Goal: Transaction & Acquisition: Purchase product/service

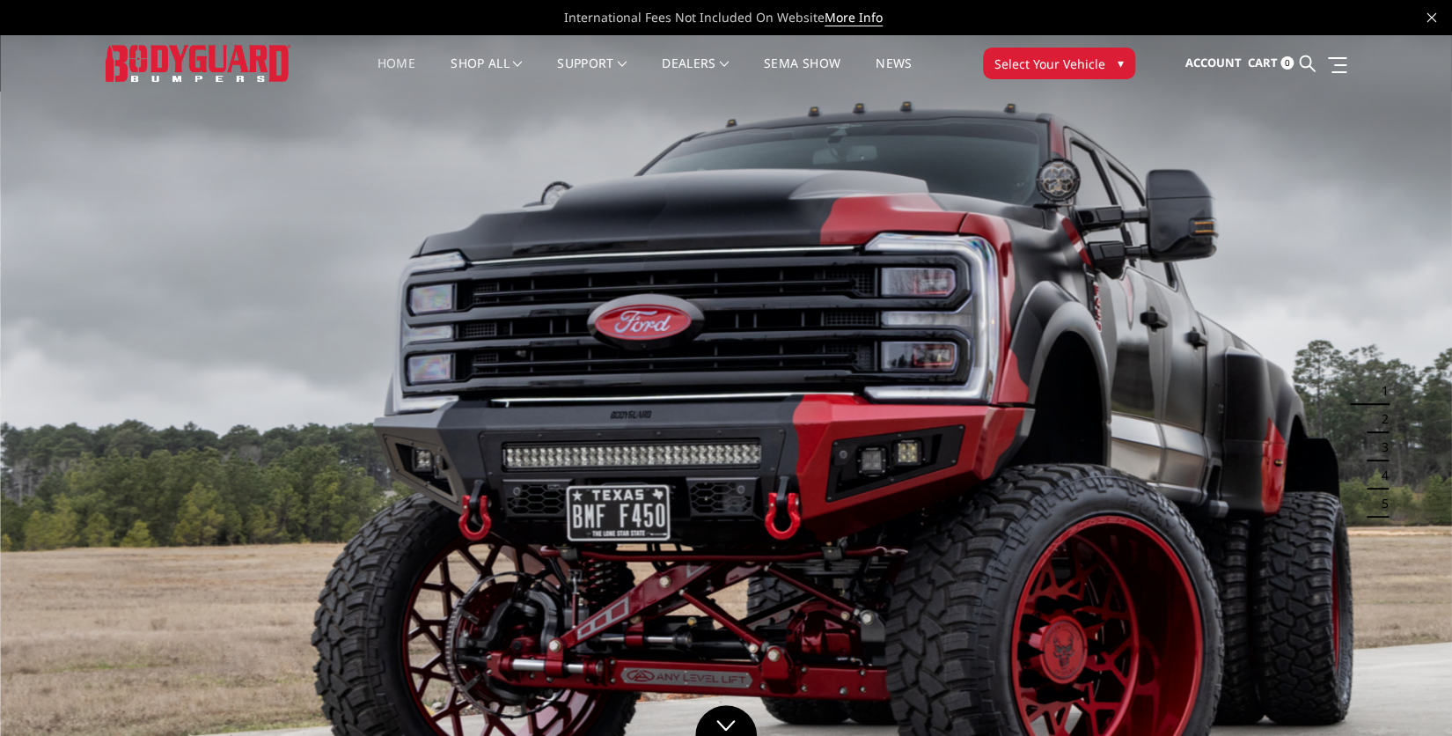
click at [1121, 61] on span "▾" at bounding box center [1121, 63] width 6 height 18
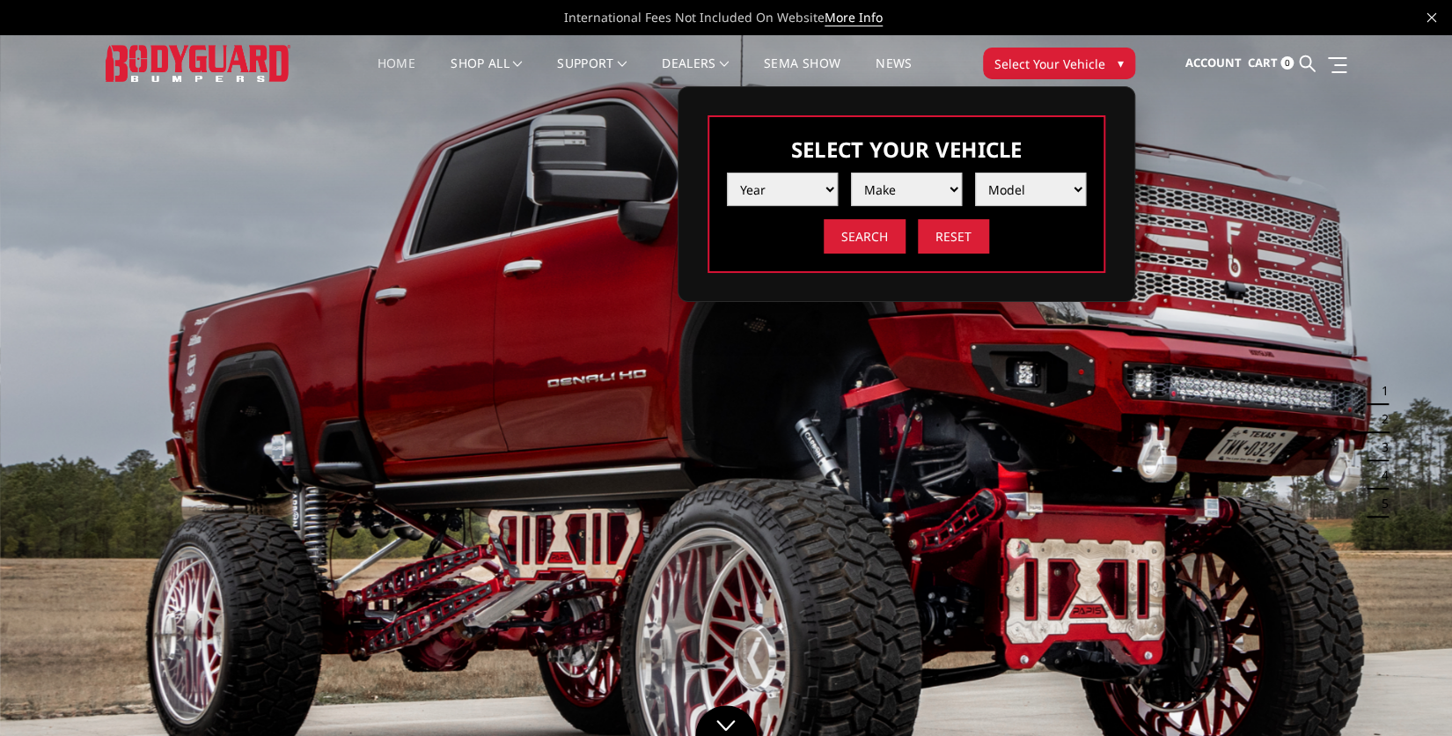
click at [828, 187] on select "Year 2025 2024 2023 2022 2021 2020 2019 2018 2017 2016 2015 2014 2013 2012 2011…" at bounding box center [782, 189] width 111 height 33
select select "yr_2023"
click at [727, 173] on select "Year 2025 2024 2023 2022 2021 2020 2019 2018 2017 2016 2015 2014 2013 2012 2011…" at bounding box center [782, 189] width 111 height 33
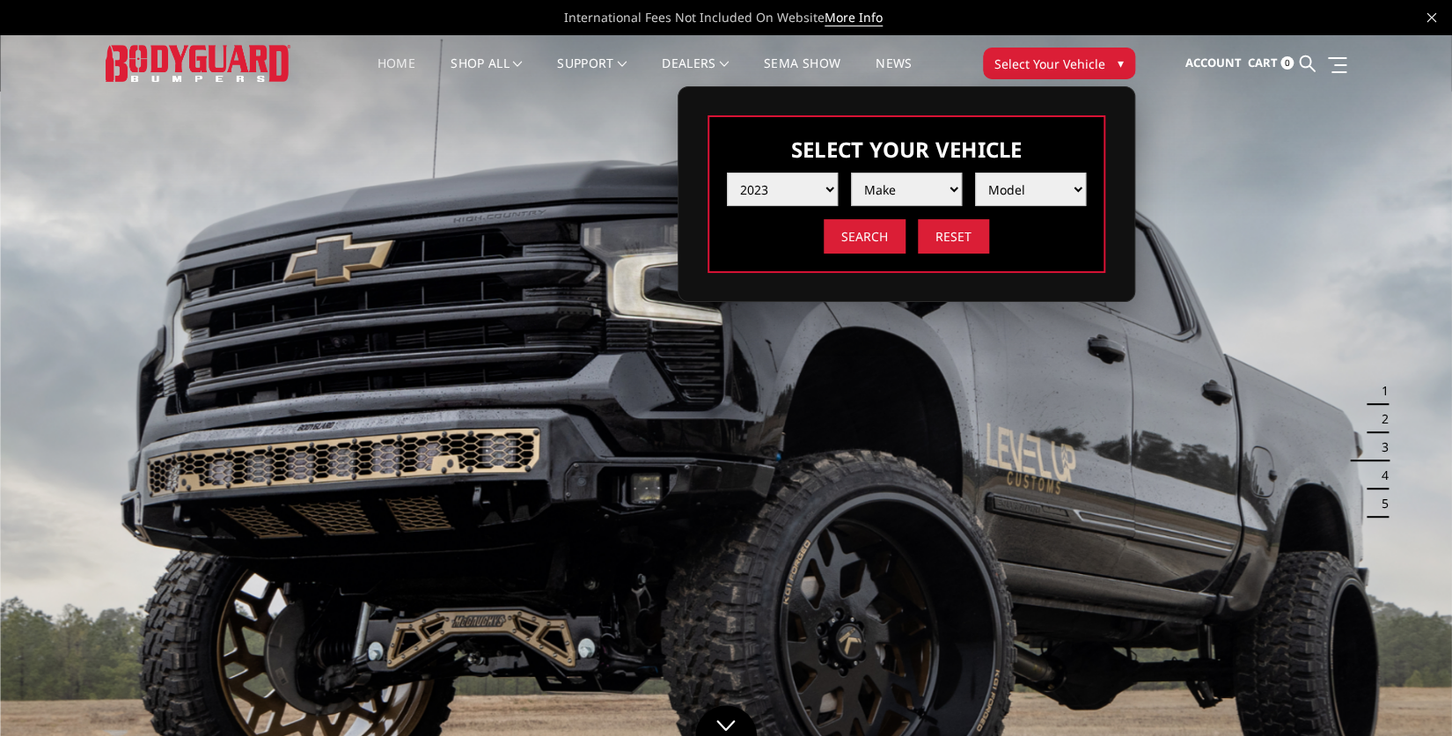
click at [952, 187] on select "Make Chevrolet Ford GMC Ram Toyota" at bounding box center [906, 189] width 111 height 33
select select "mk_ford"
click at [851, 173] on select "Make Chevrolet Ford GMC Ram Toyota" at bounding box center [906, 189] width 111 height 33
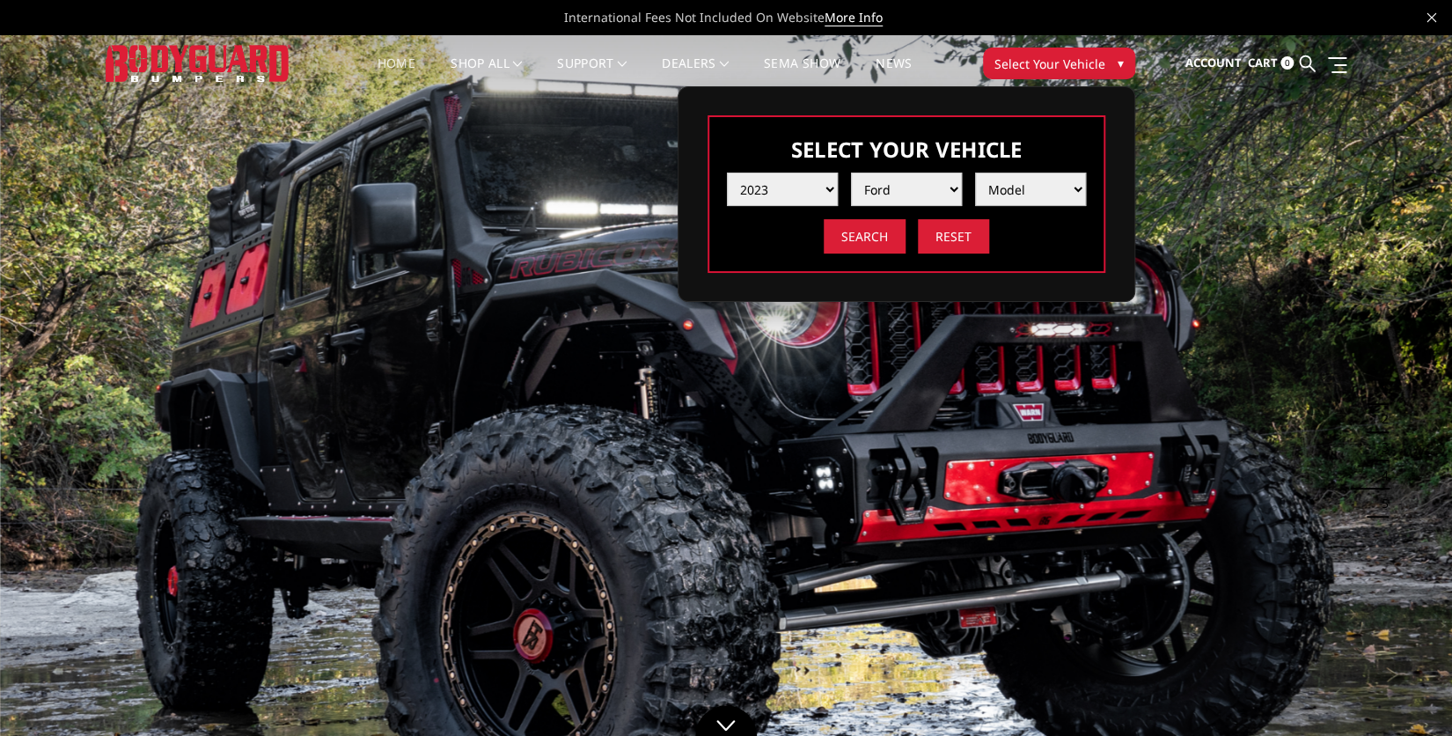
click at [1076, 186] on select "Model F150 F150 Raptor F250 / F350 F450 F550" at bounding box center [1030, 189] width 111 height 33
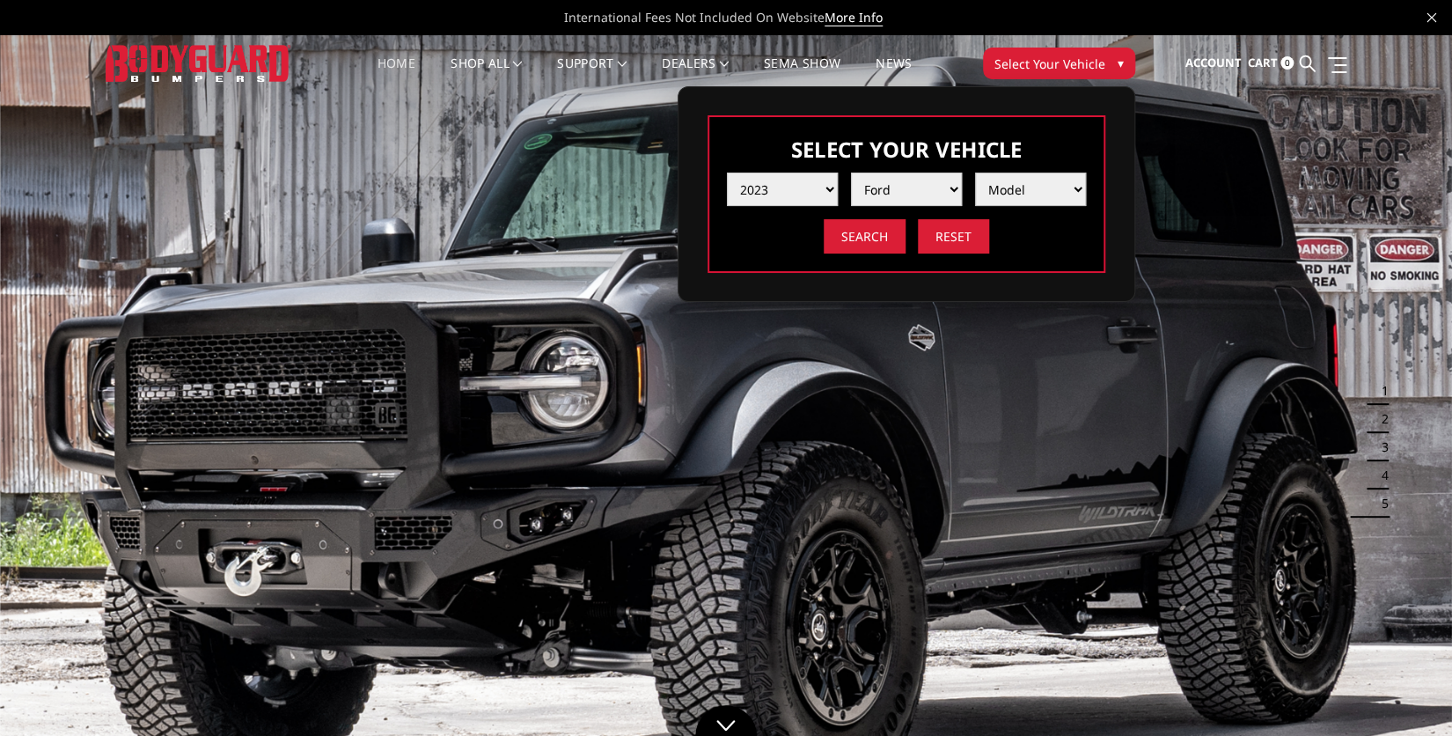
select select "md_f450"
click at [975, 173] on select "Model F150 F150 Raptor F250 / F350 F450 F550" at bounding box center [1030, 189] width 111 height 33
click at [863, 232] on input "Search" at bounding box center [865, 236] width 82 height 34
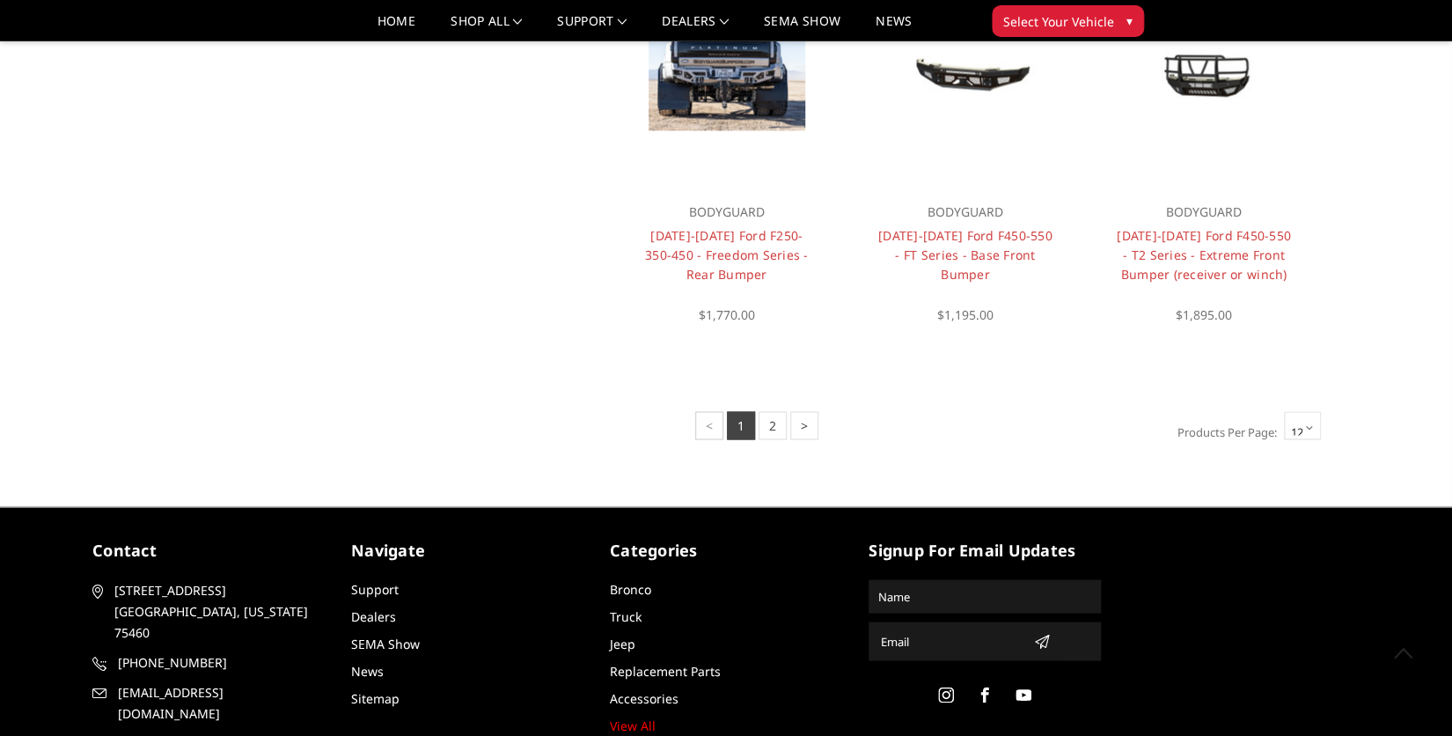
scroll to position [1376, 0]
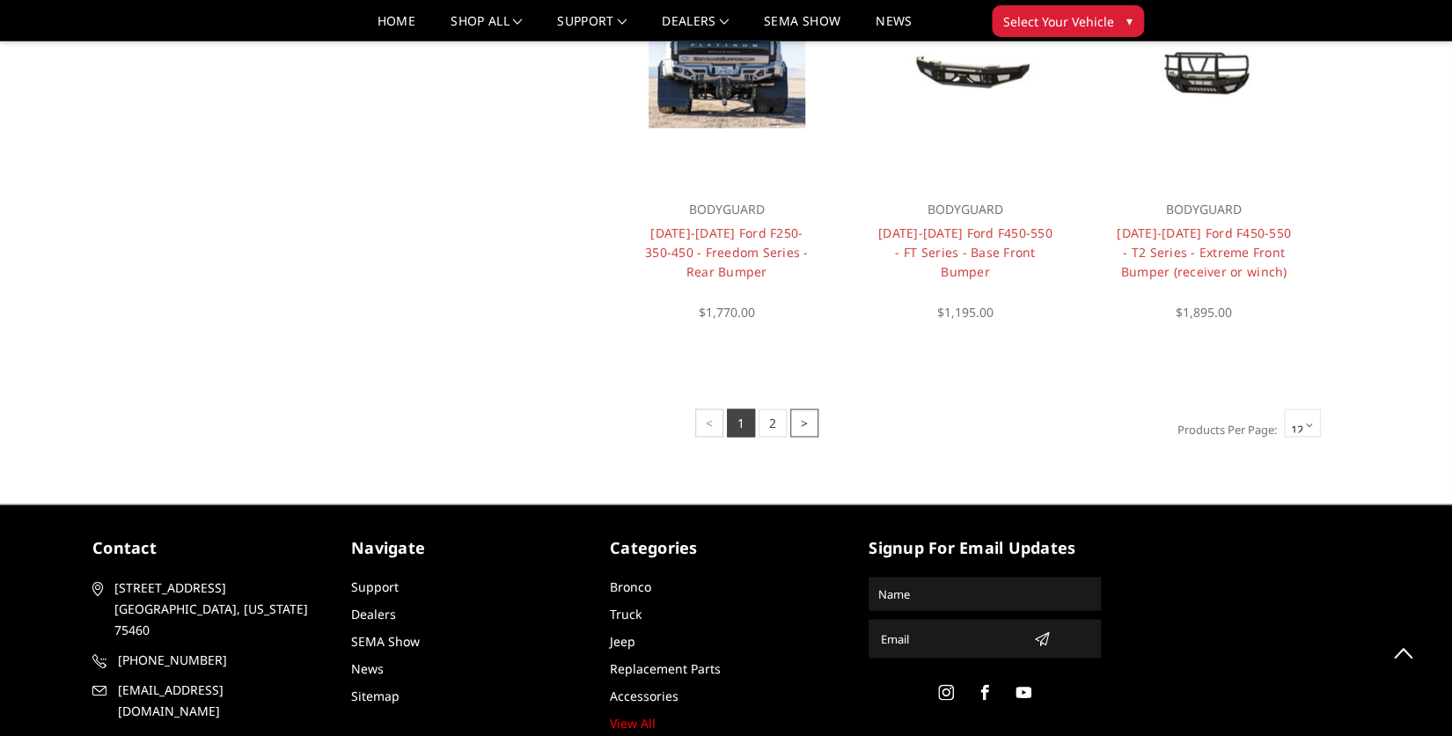
click at [806, 429] on link ">" at bounding box center [804, 422] width 28 height 28
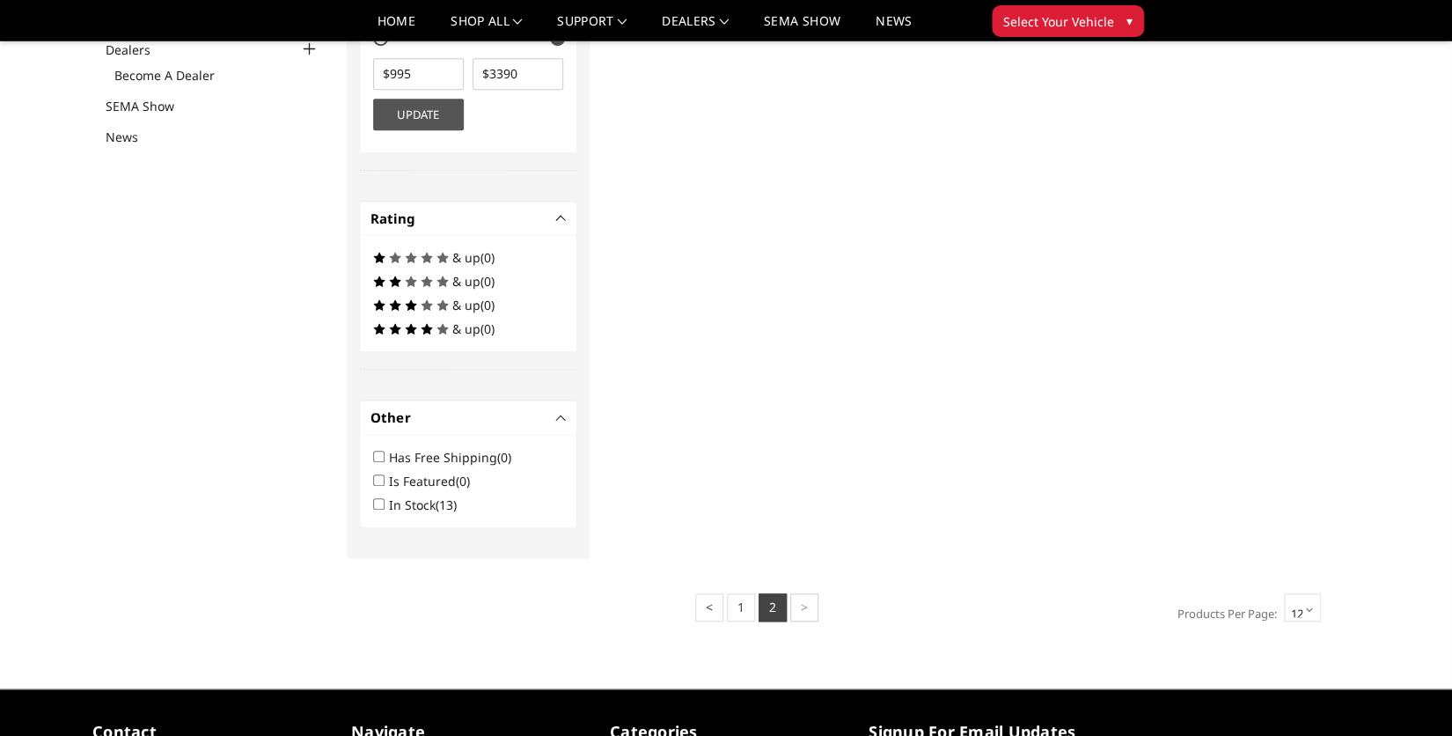
scroll to position [636, 0]
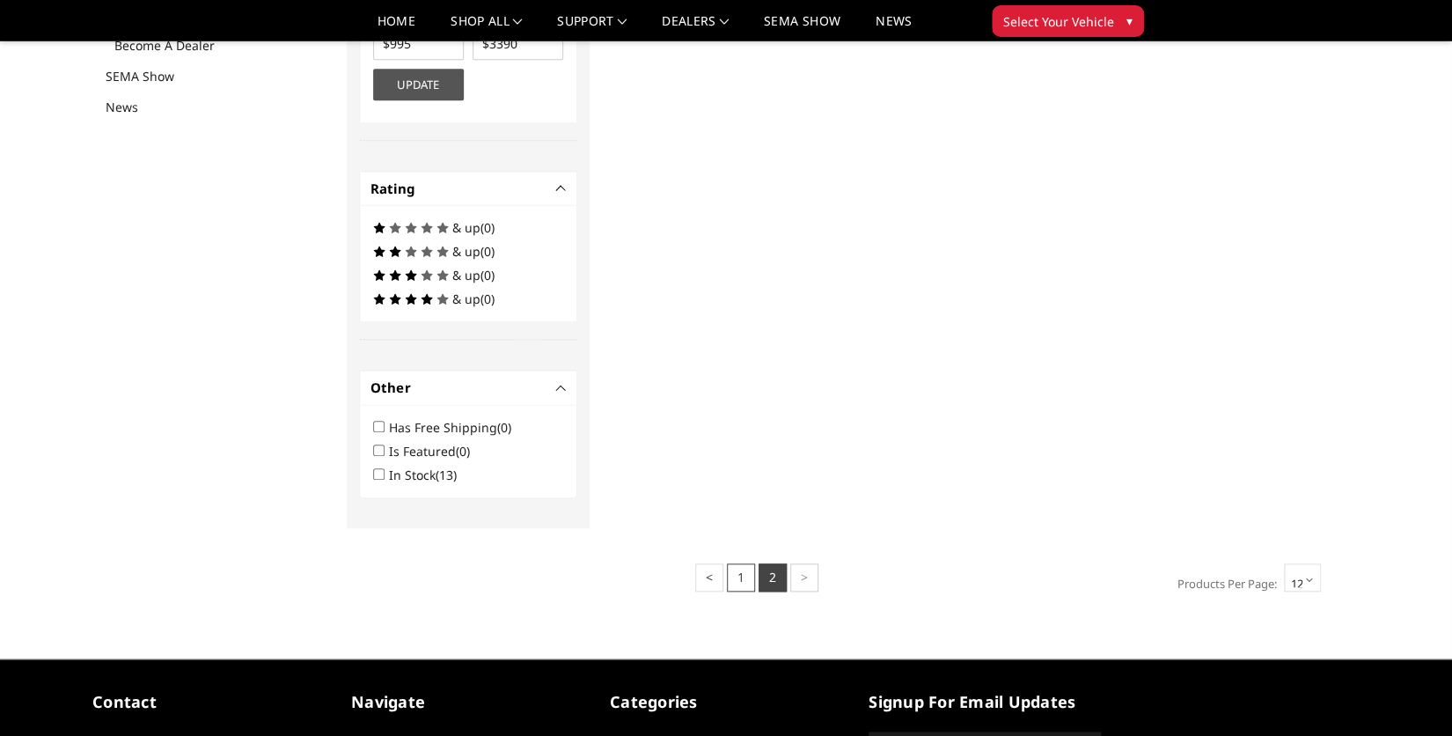
click at [746, 578] on link "1" at bounding box center [741, 577] width 28 height 28
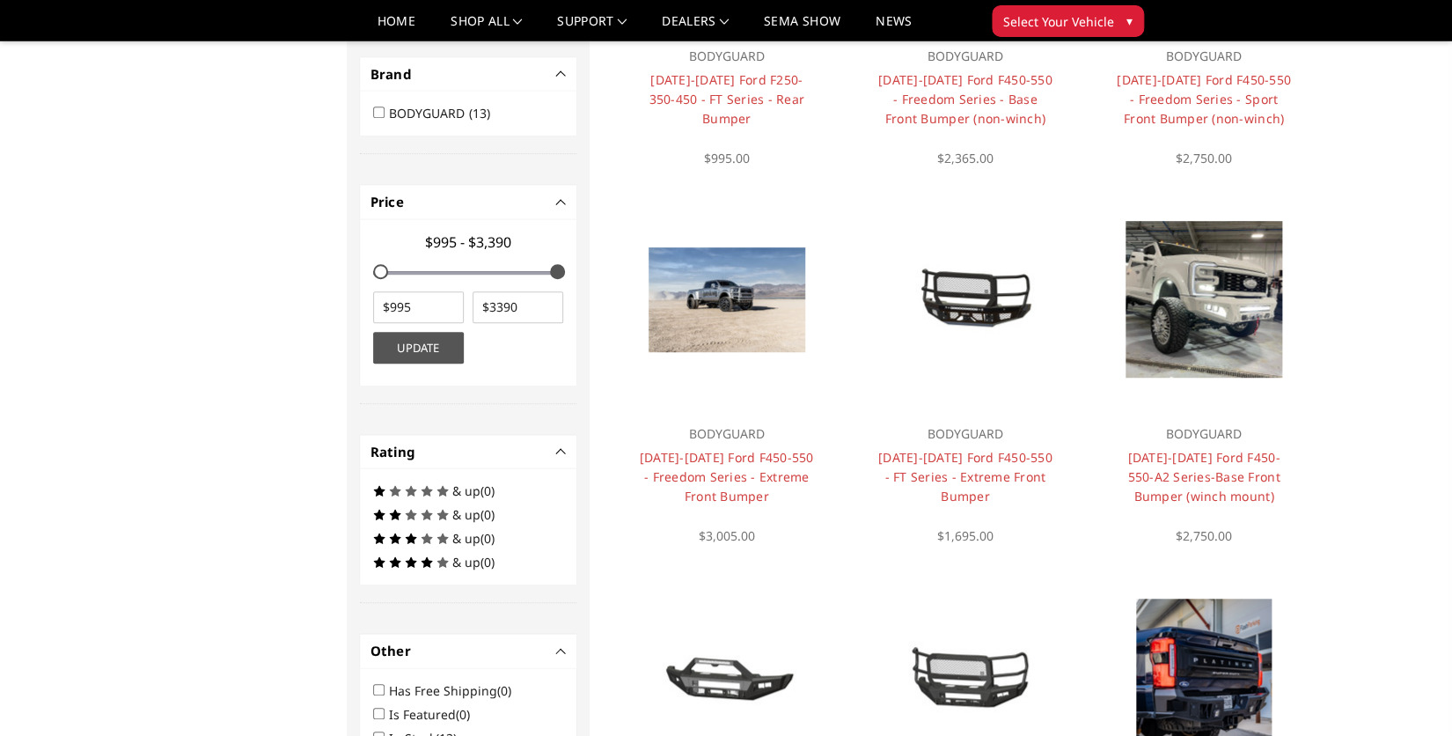
scroll to position [382, 0]
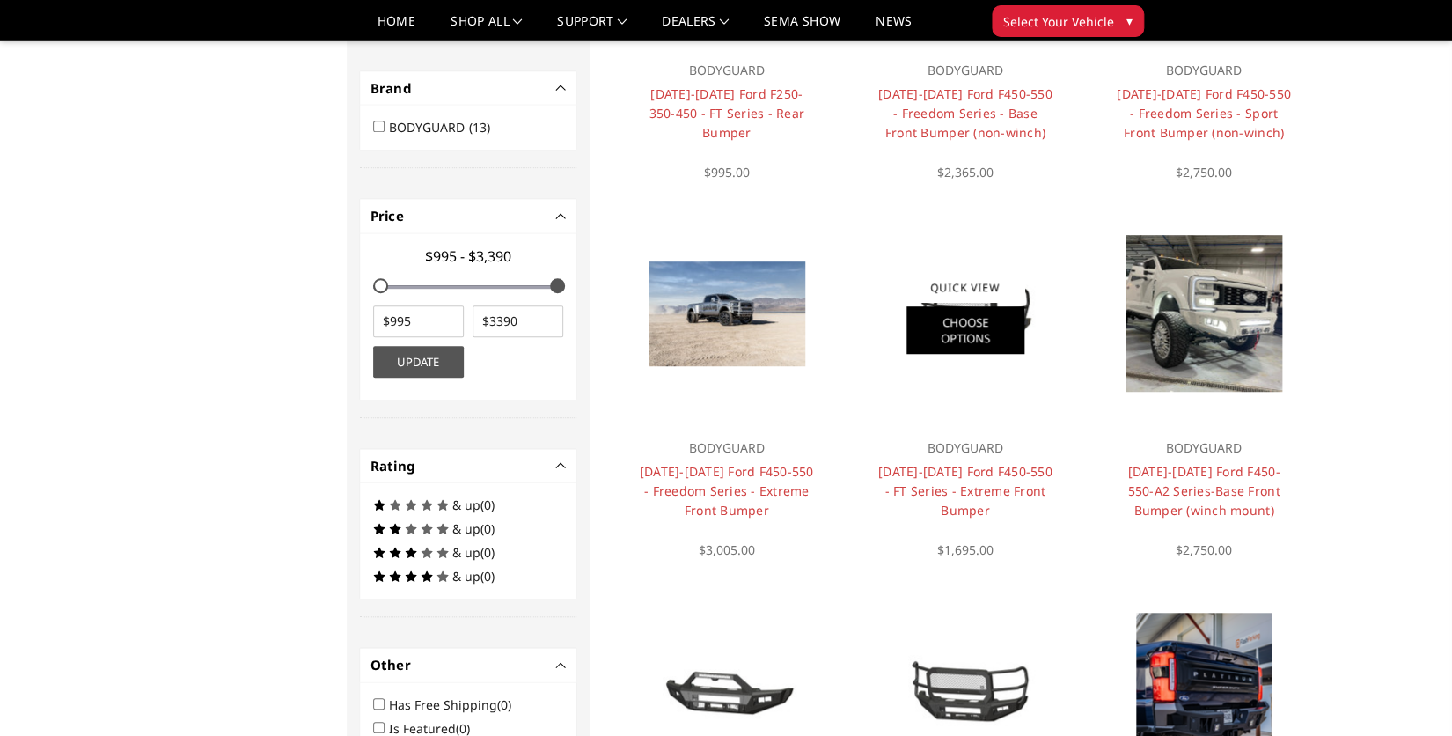
click at [972, 314] on link "Choose Options" at bounding box center [966, 330] width 118 height 48
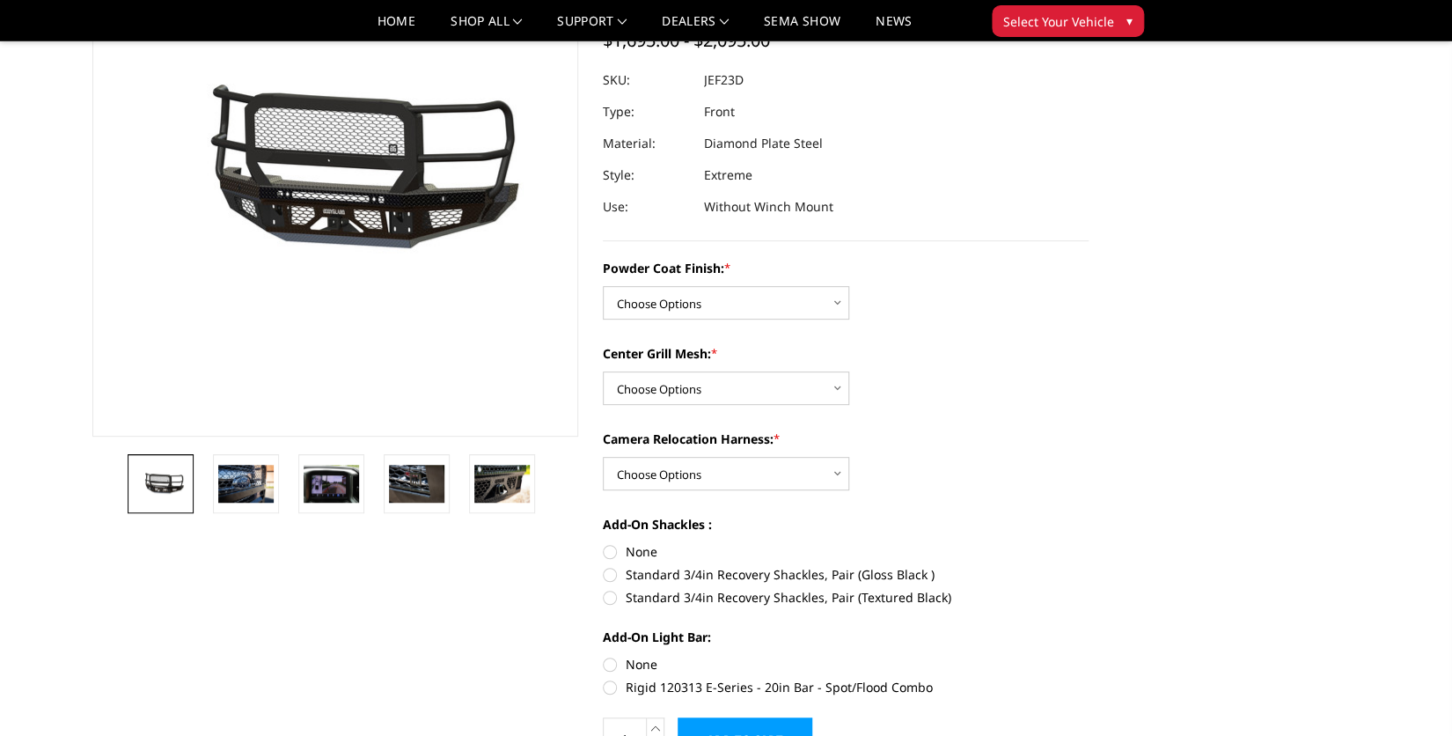
scroll to position [152, 0]
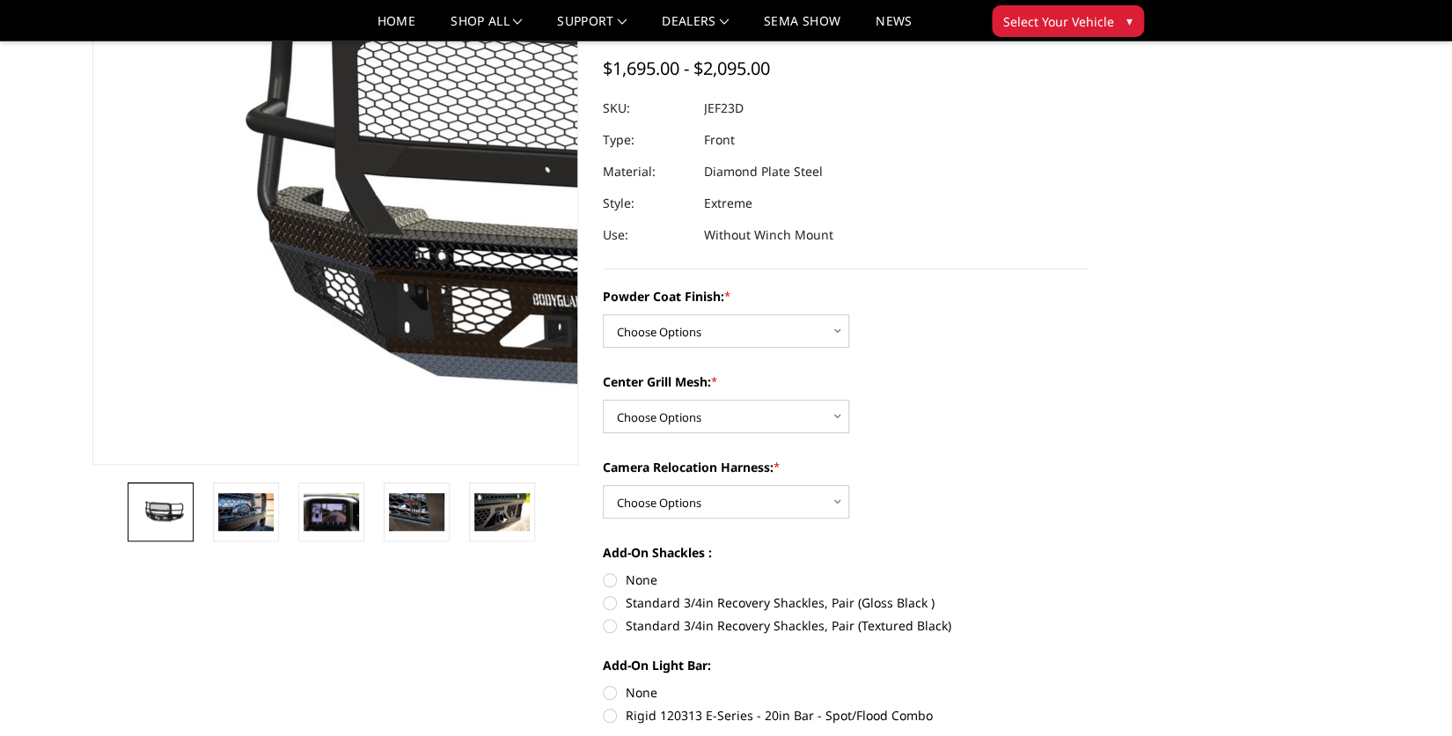
click at [162, 126] on img at bounding box center [564, 201] width 1127 height 527
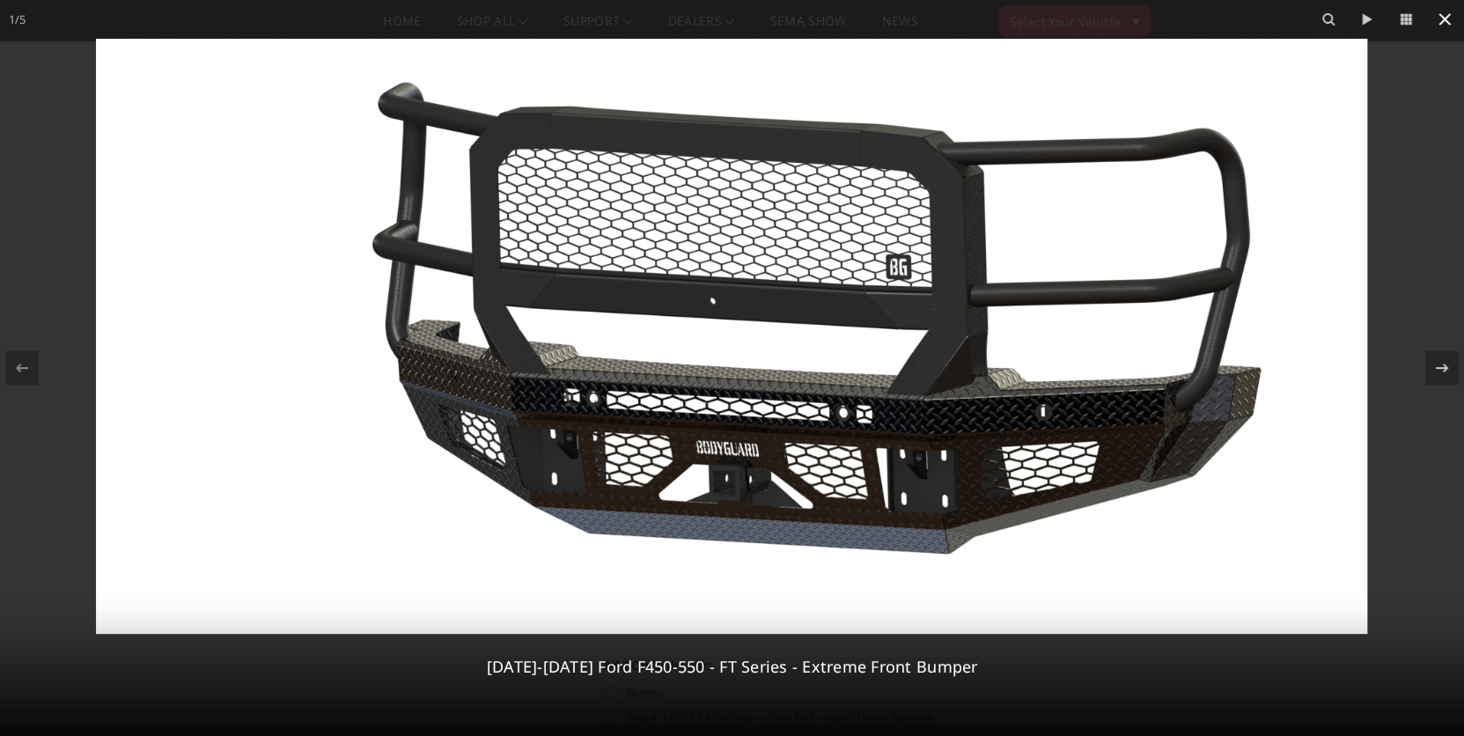
click at [1439, 21] on icon at bounding box center [1444, 19] width 21 height 21
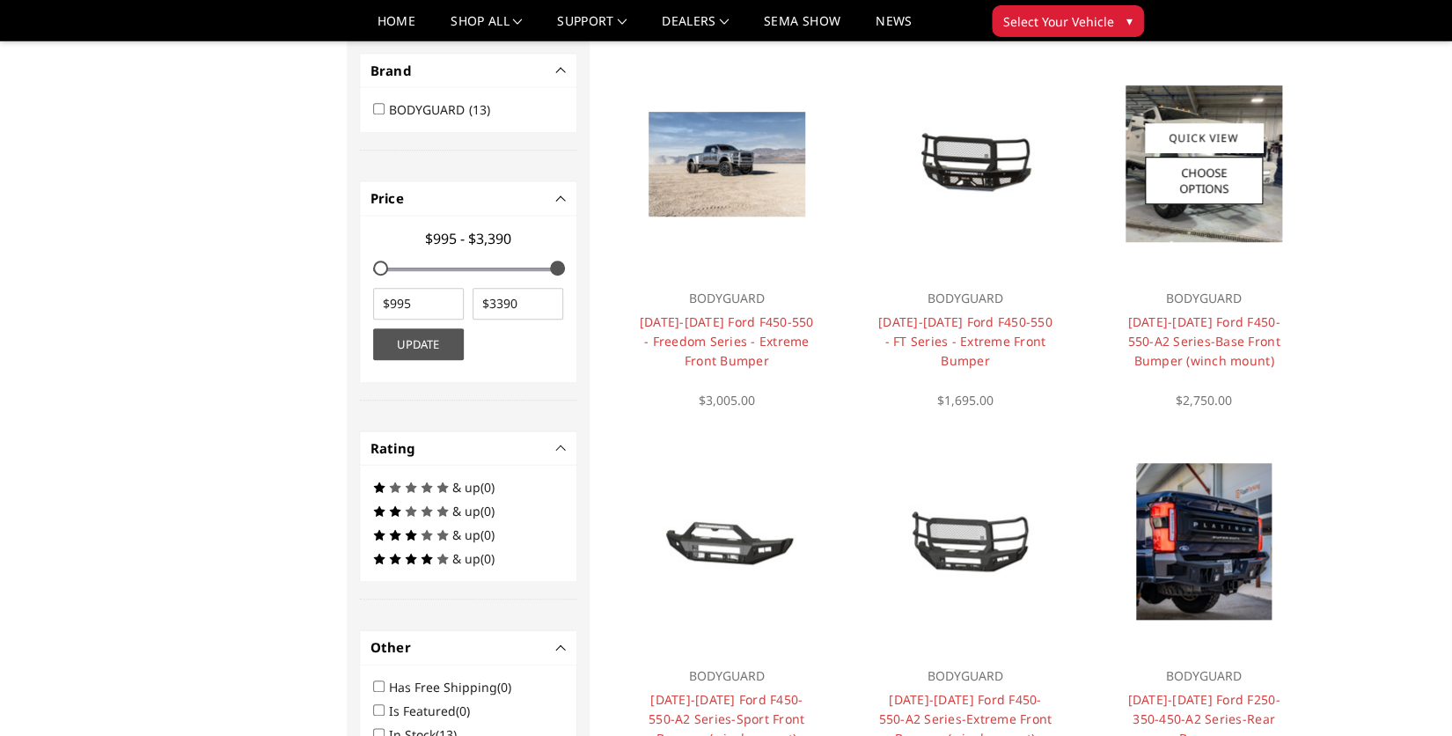
scroll to position [533, 0]
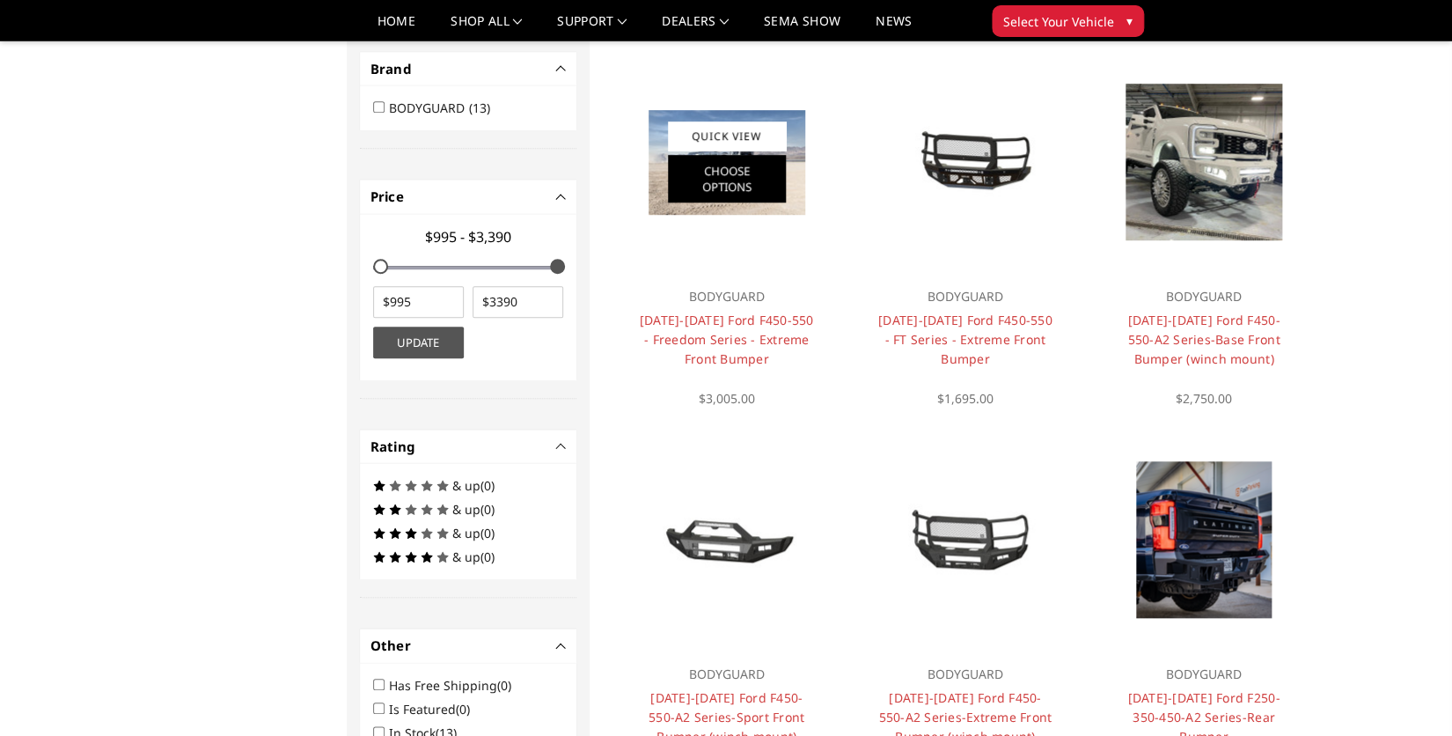
click at [731, 159] on link "Choose Options" at bounding box center [727, 179] width 118 height 48
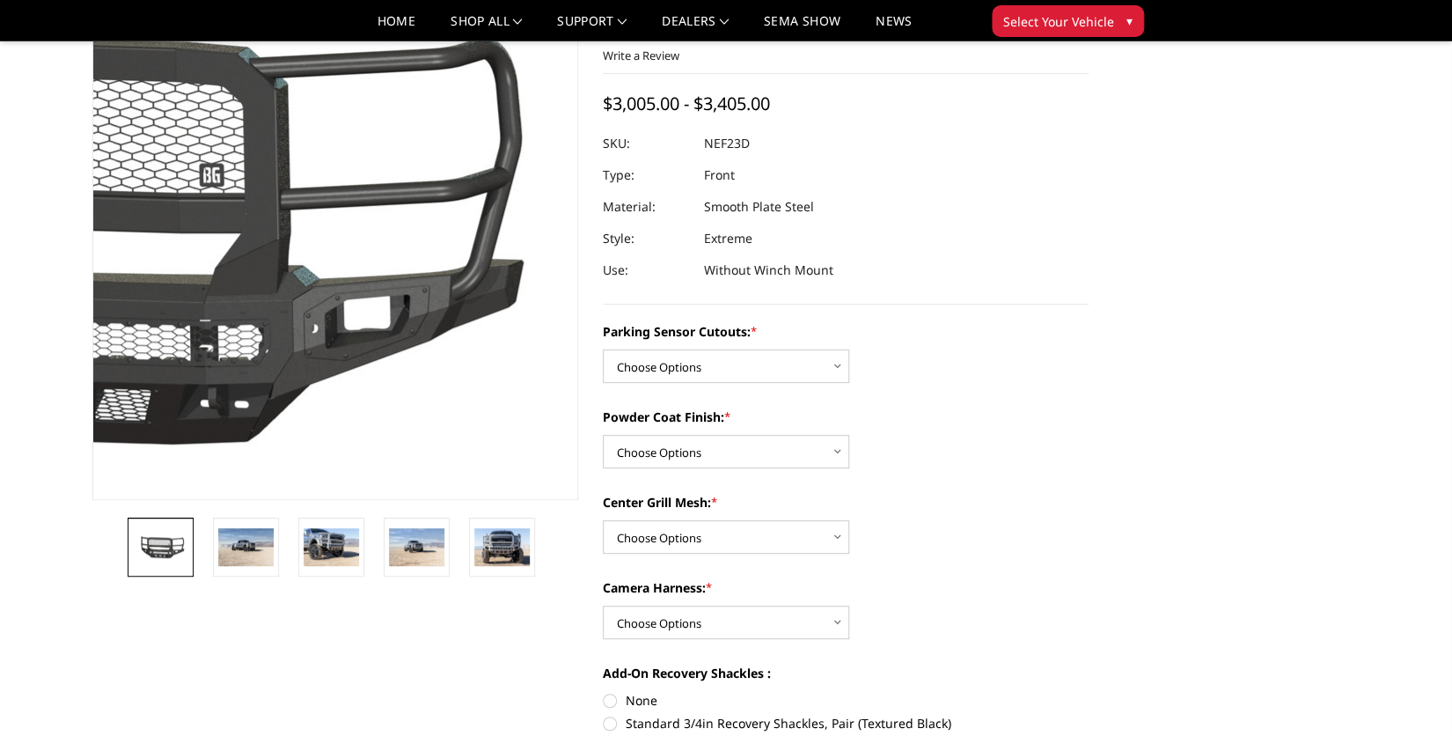
scroll to position [76, 0]
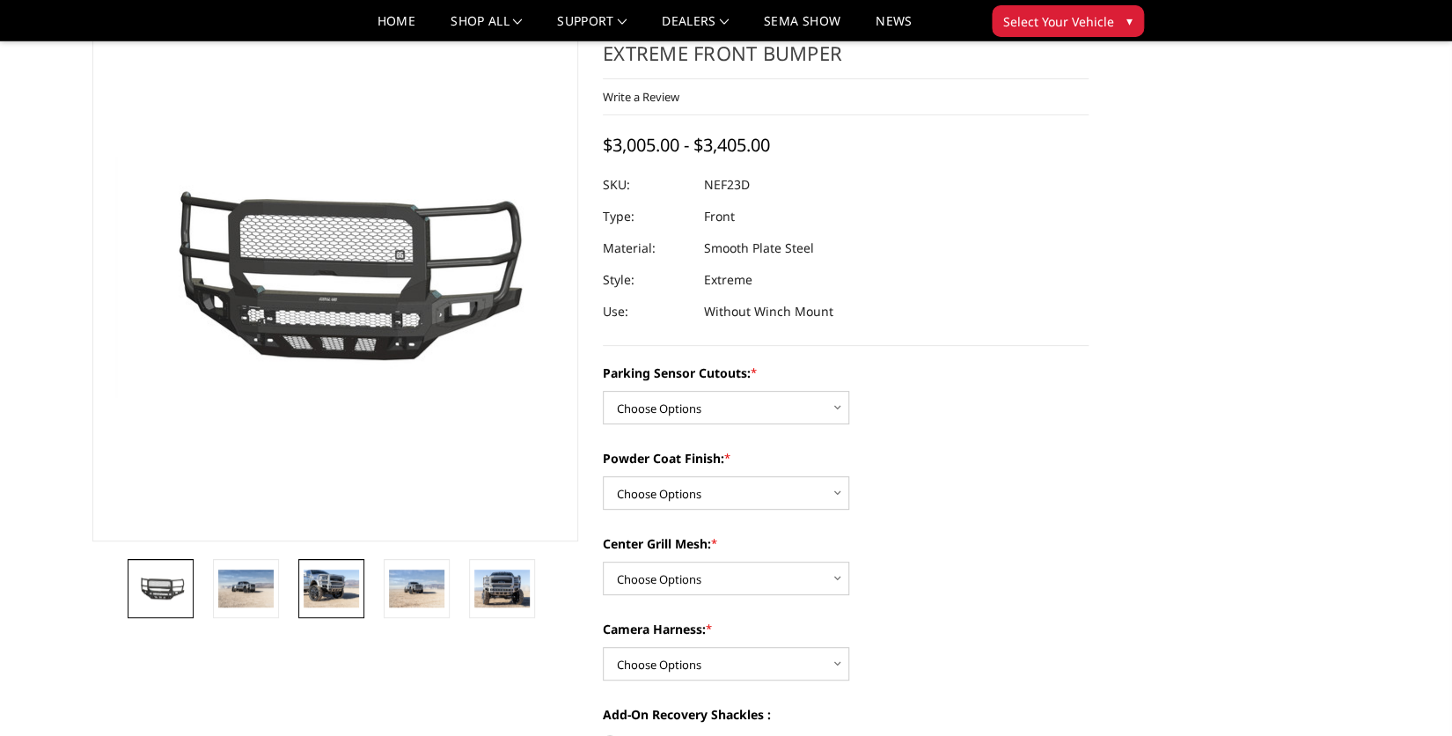
click at [326, 580] on img at bounding box center [331, 587] width 55 height 37
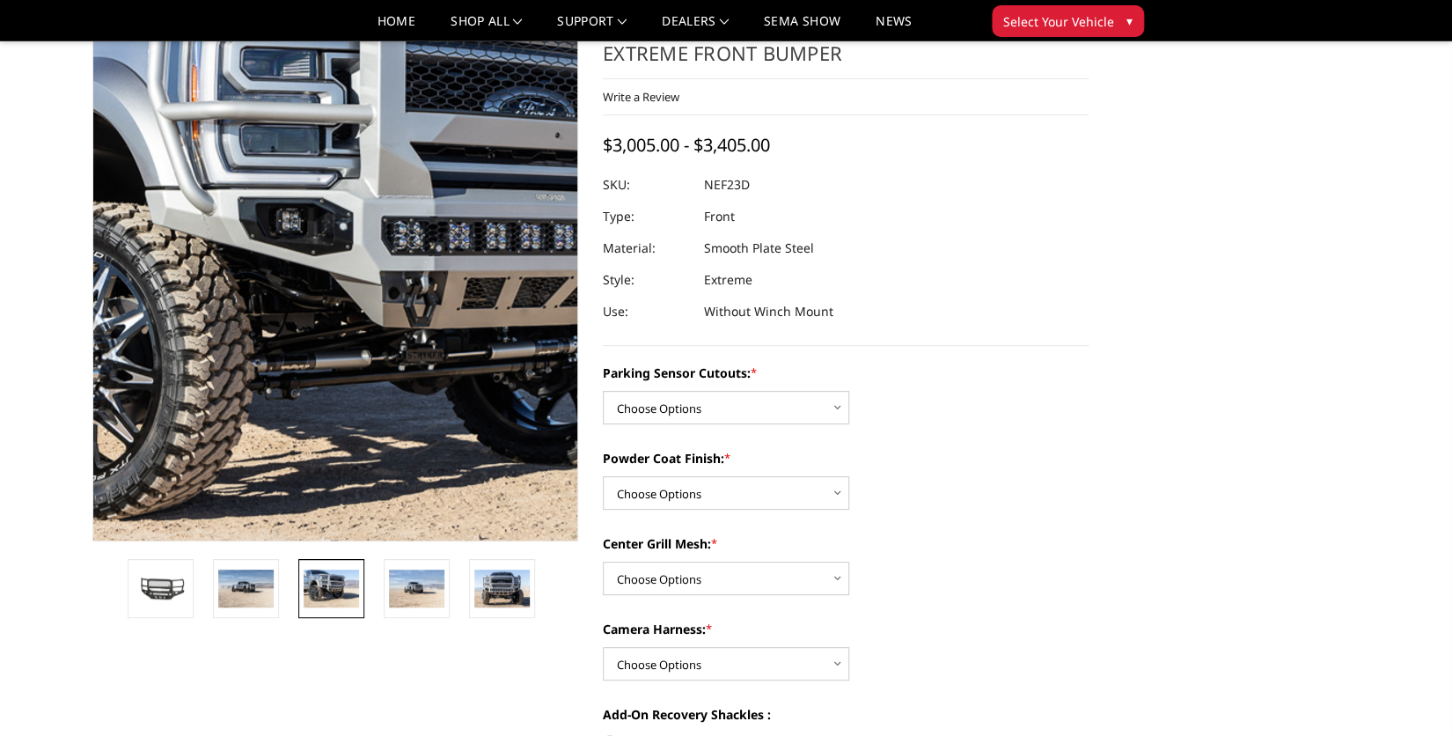
click at [262, 290] on img at bounding box center [432, 273] width 1127 height 752
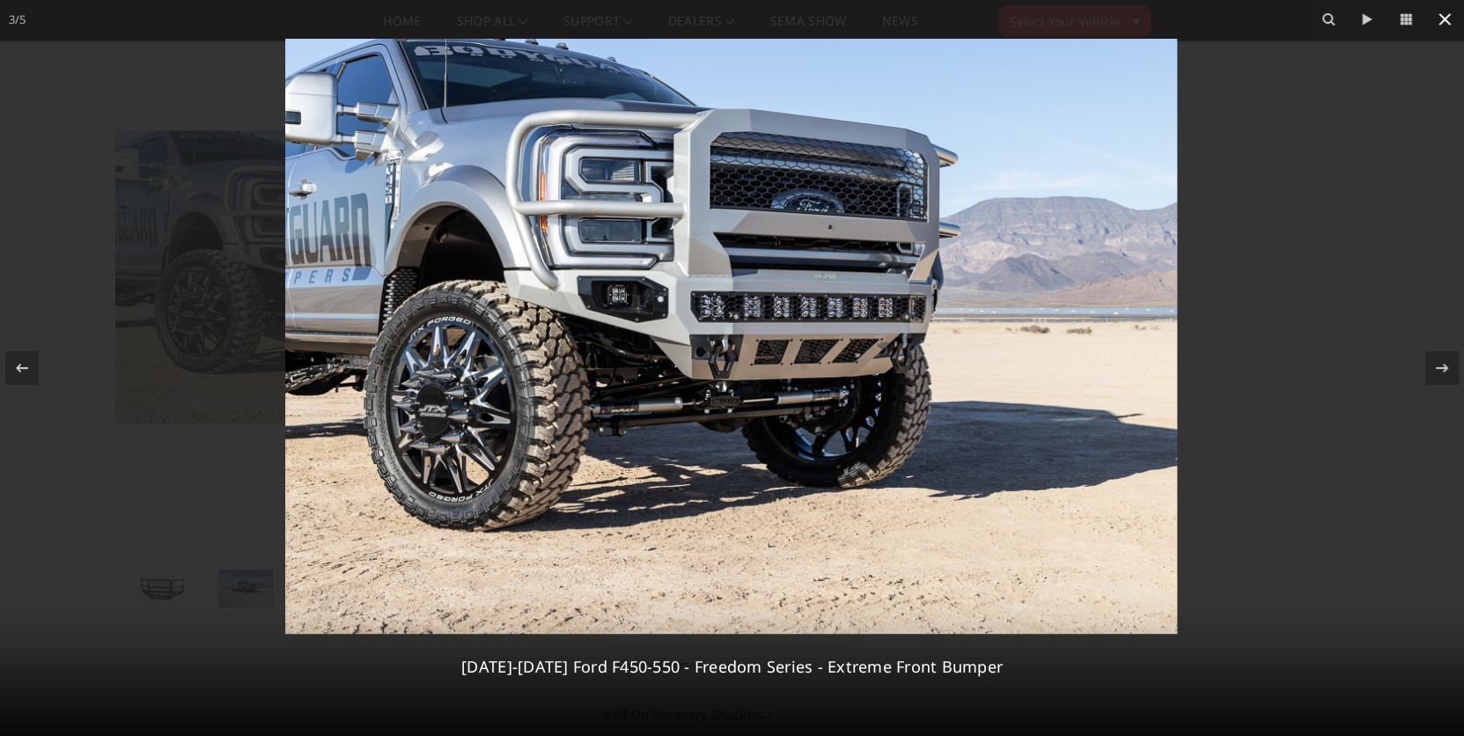
click at [1443, 18] on icon at bounding box center [1444, 19] width 12 height 12
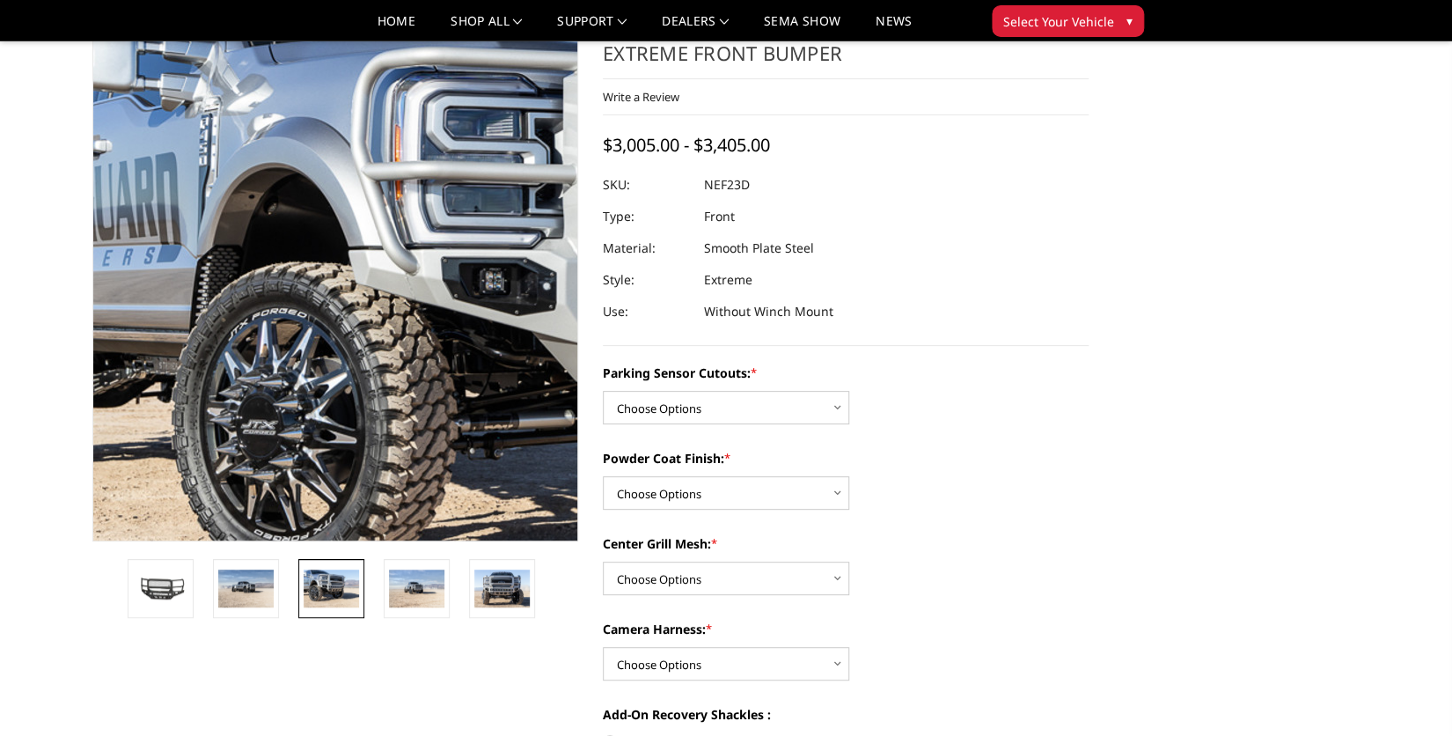
click at [108, 147] on img at bounding box center [635, 333] width 1127 height 752
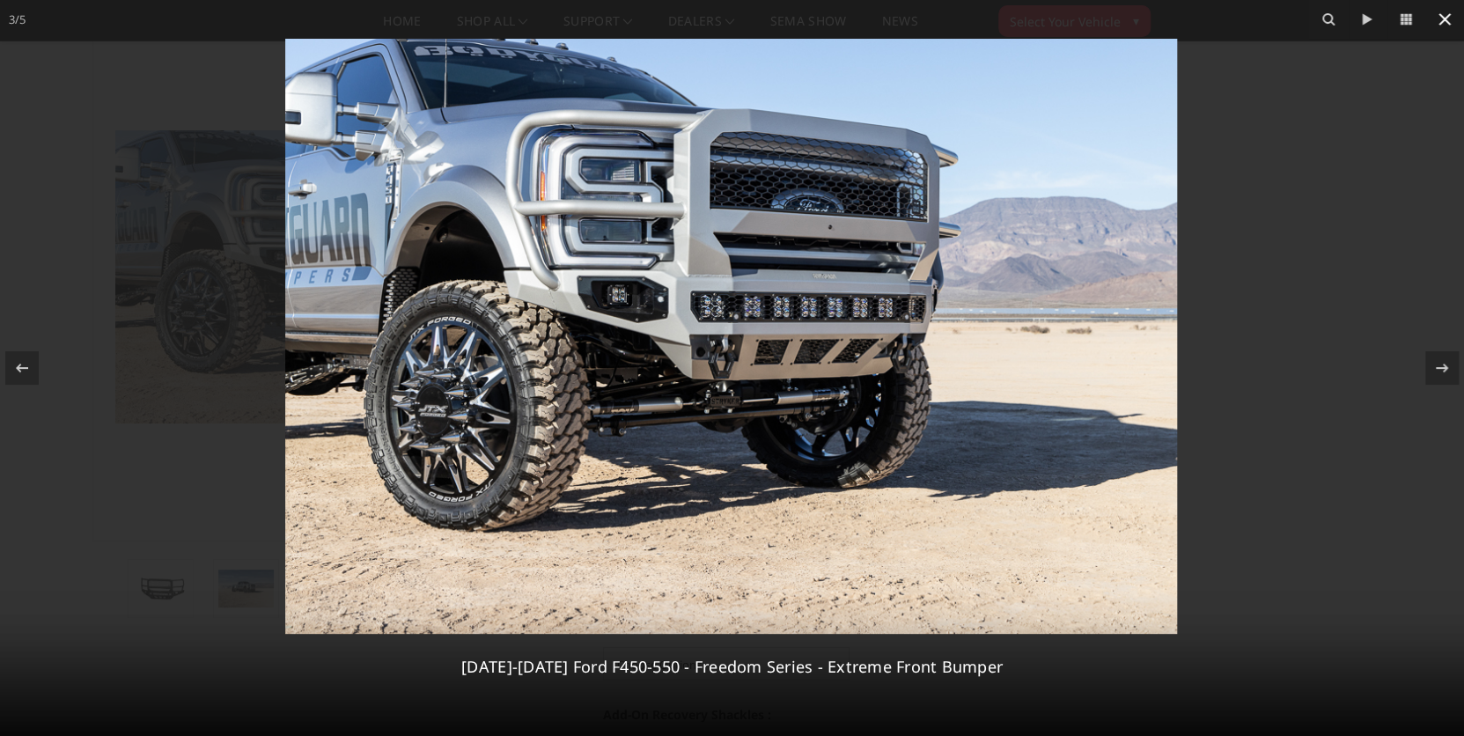
click at [1439, 17] on icon at bounding box center [1444, 19] width 21 height 21
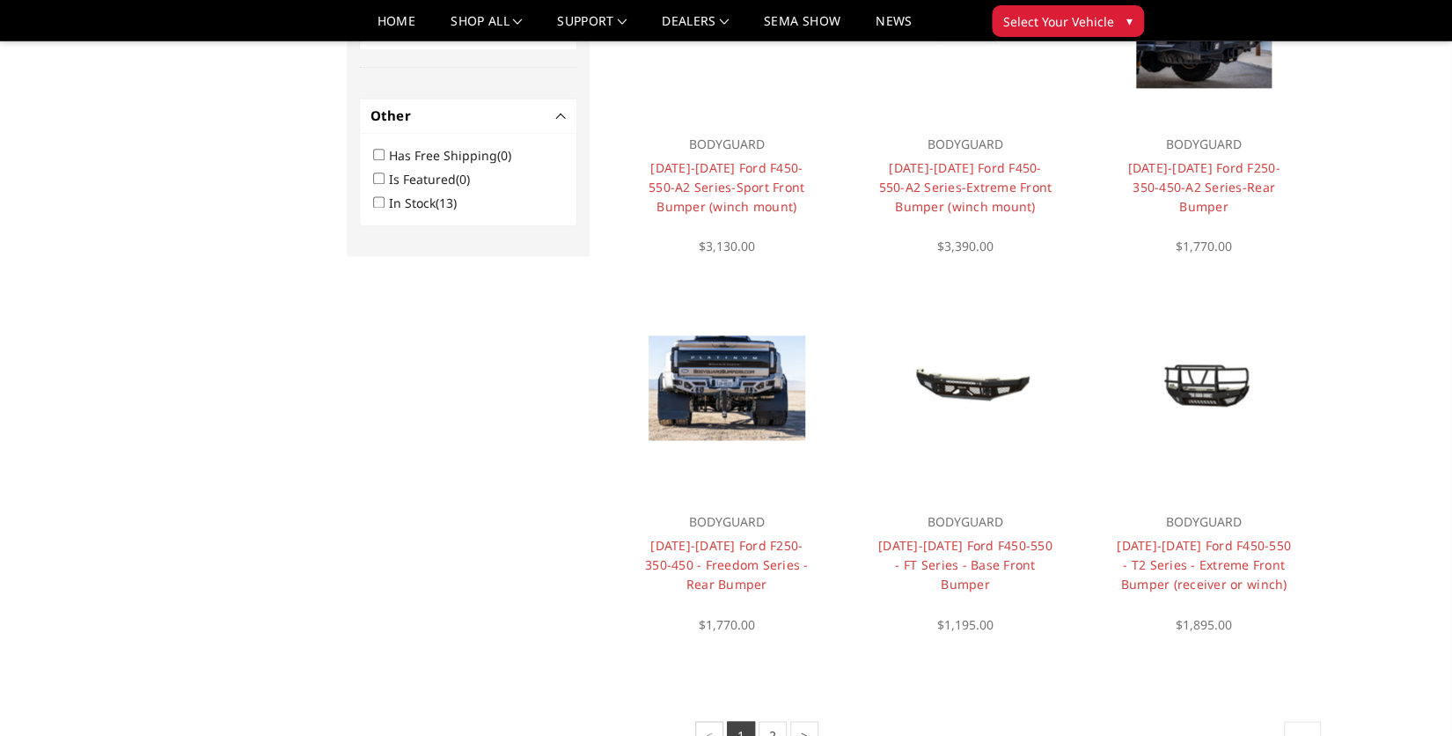
scroll to position [1069, 0]
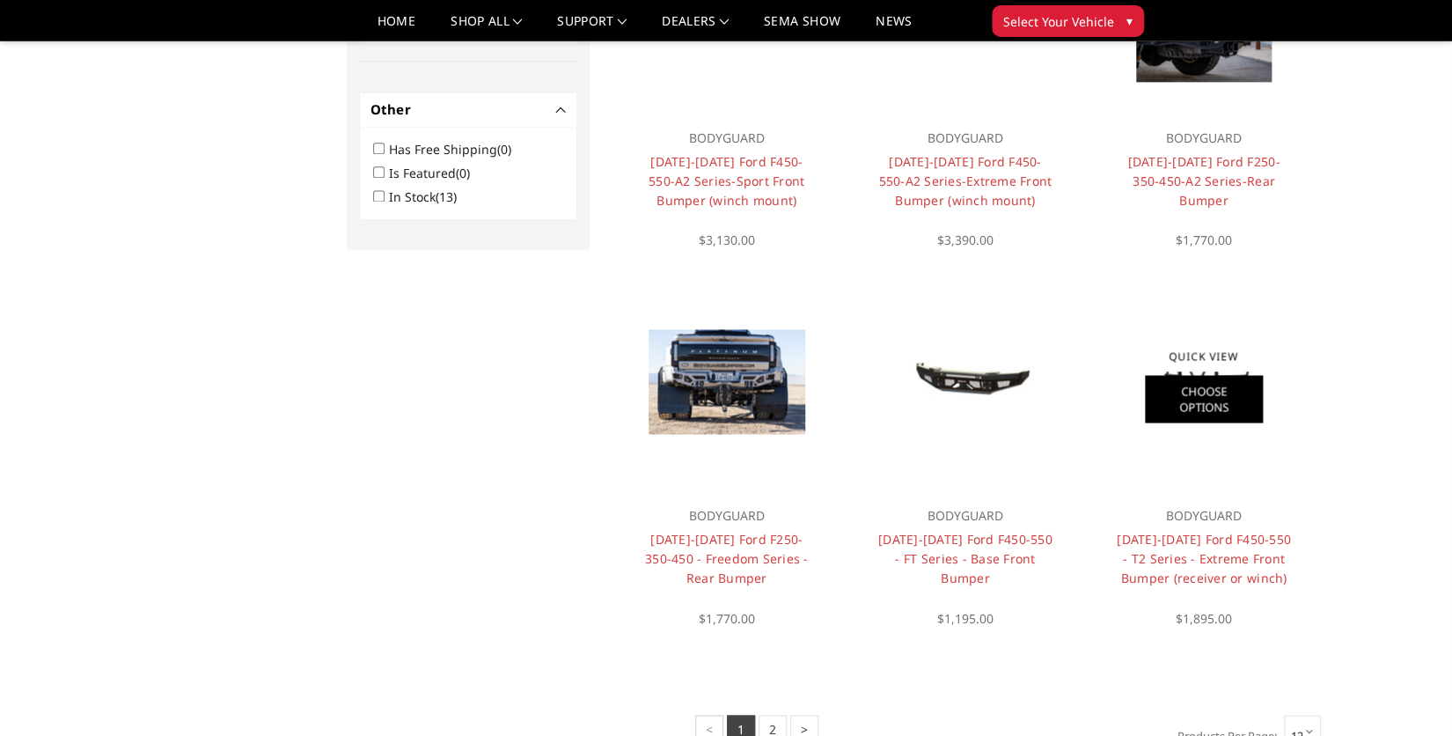
click at [1195, 398] on link "Choose Options" at bounding box center [1204, 399] width 118 height 48
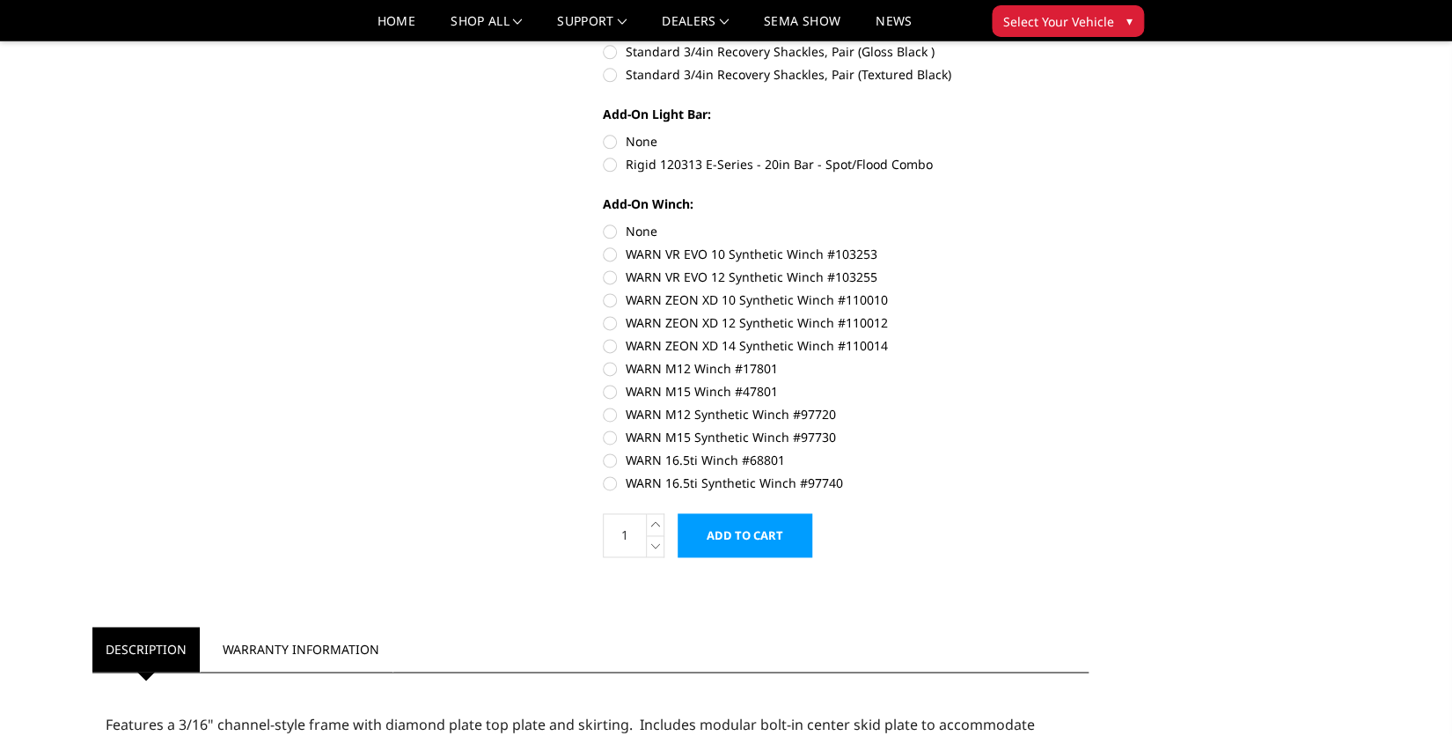
scroll to position [995, 0]
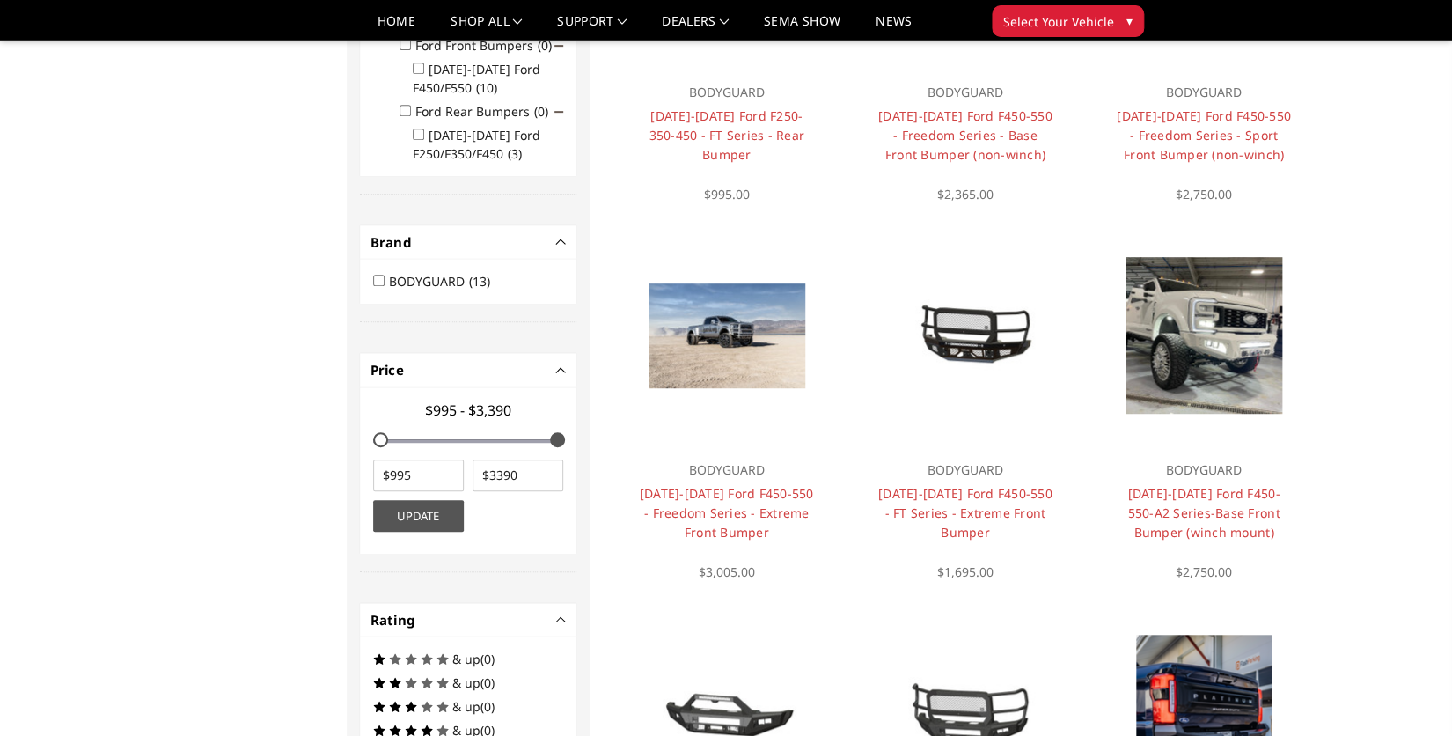
scroll to position [381, 0]
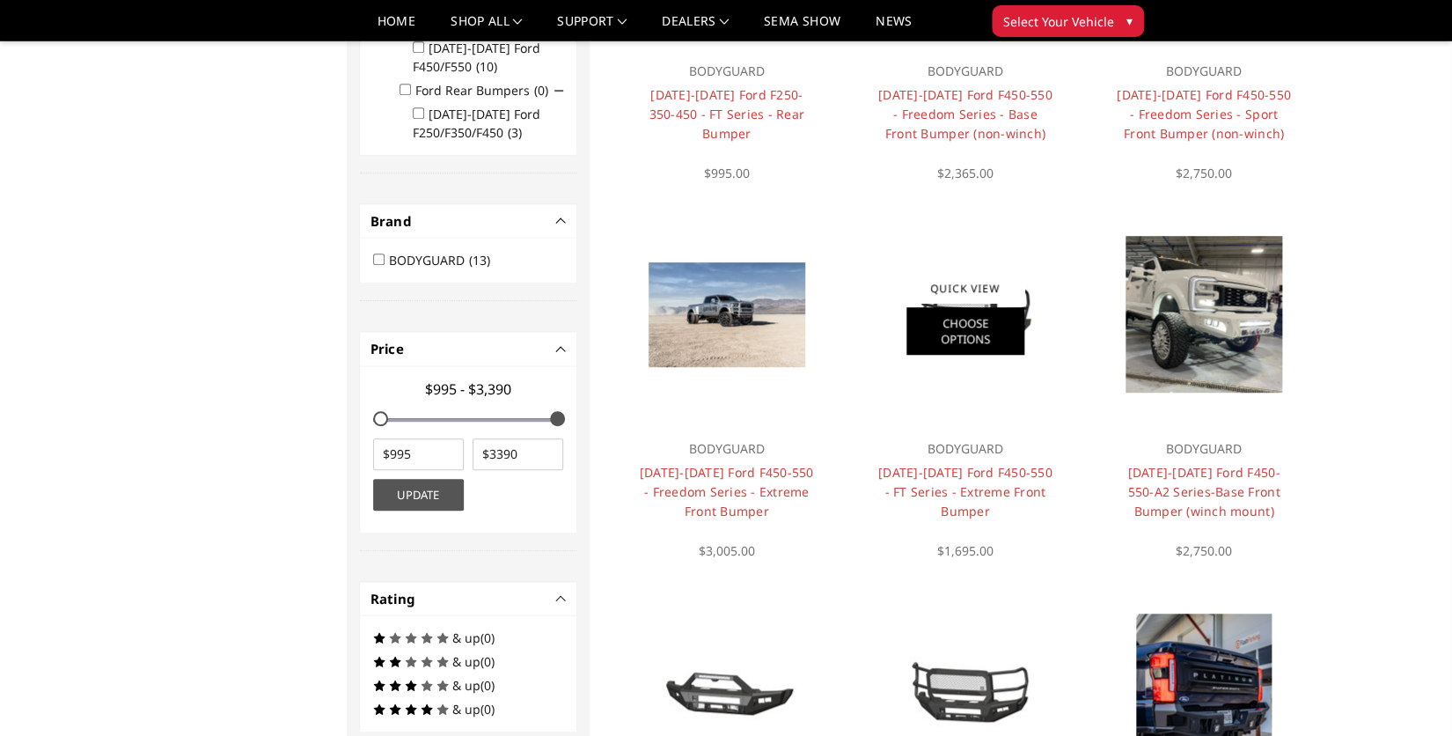
click at [961, 311] on link "Choose Options" at bounding box center [966, 331] width 118 height 48
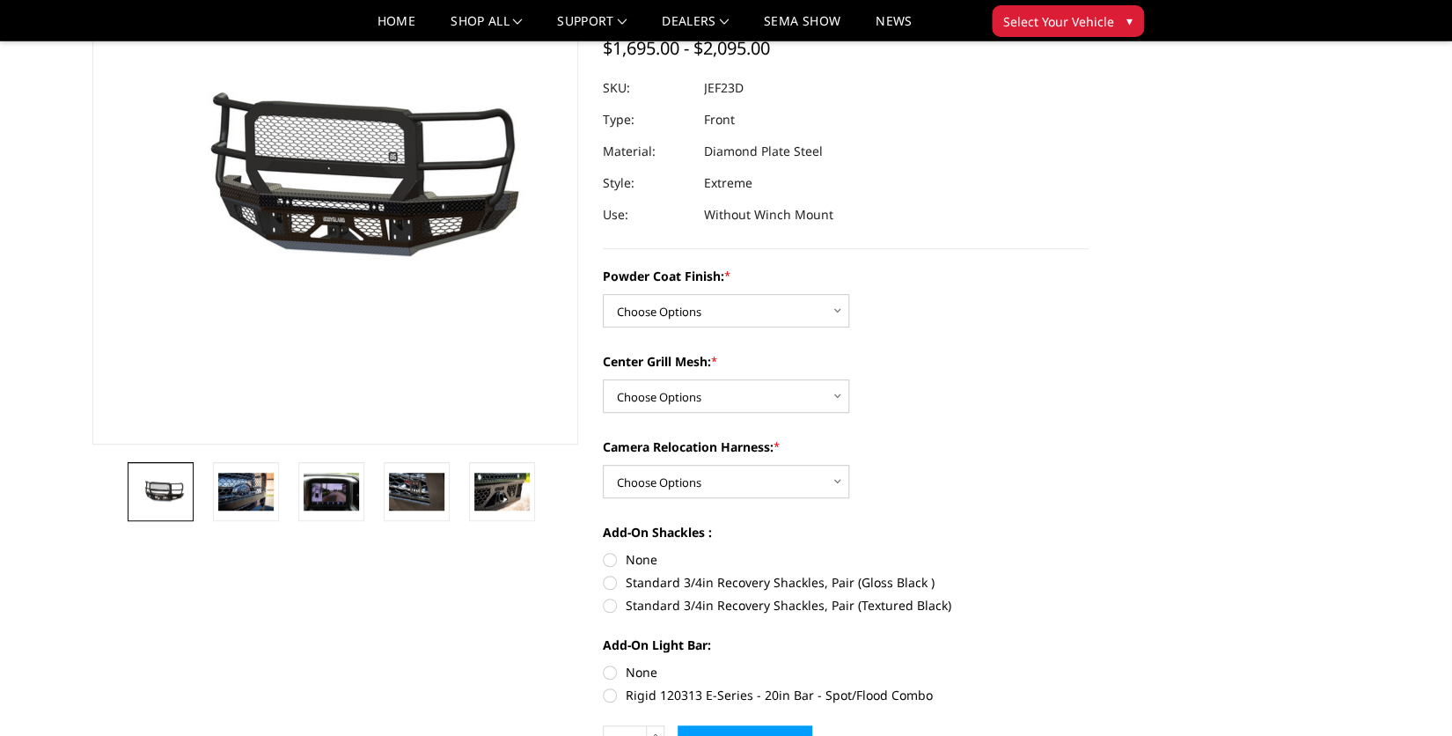
scroll to position [152, 0]
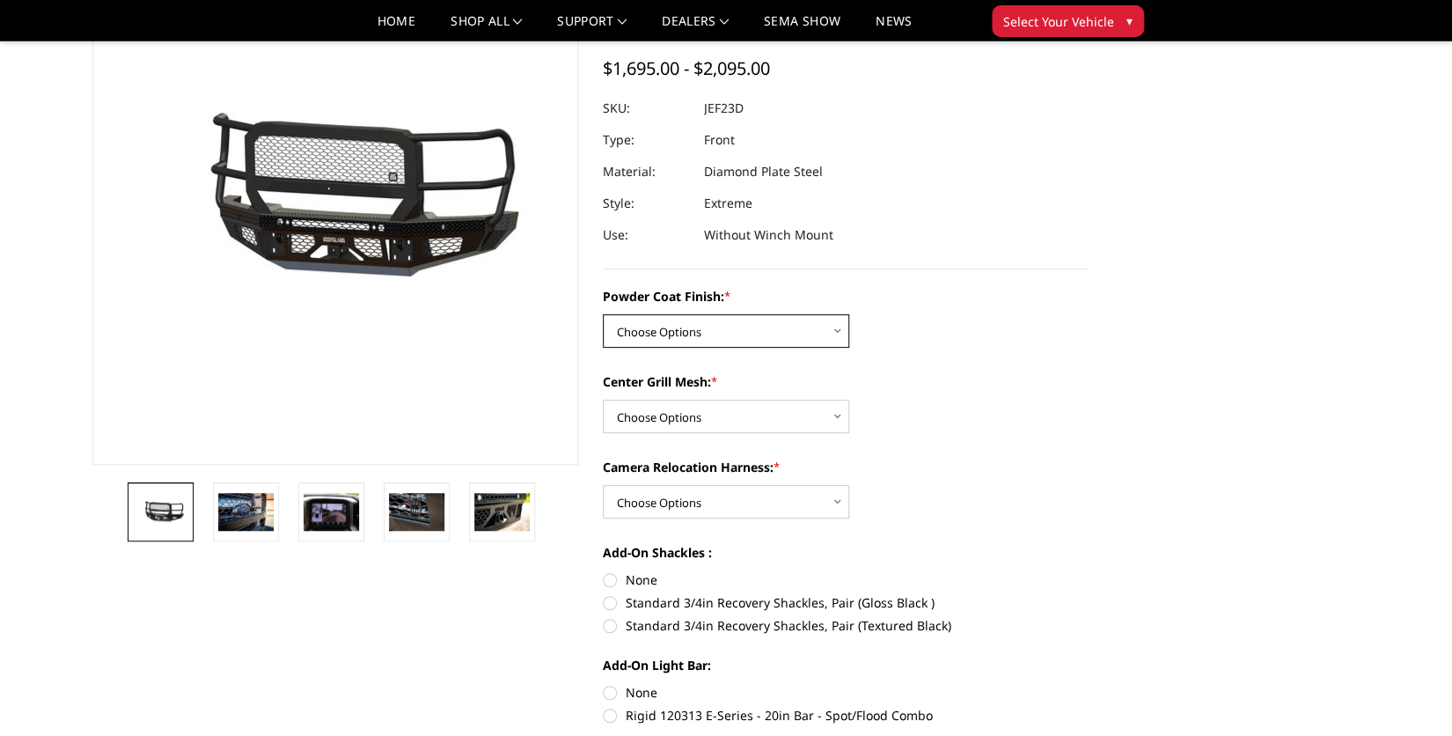
click at [835, 331] on select "Choose Options Bare Metal Gloss Black Powder Coat Textured Black Powder Coat" at bounding box center [726, 330] width 246 height 33
select select "3270"
click at [603, 314] on select "Choose Options Bare Metal Gloss Black Powder Coat Textured Black Powder Coat" at bounding box center [726, 330] width 246 height 33
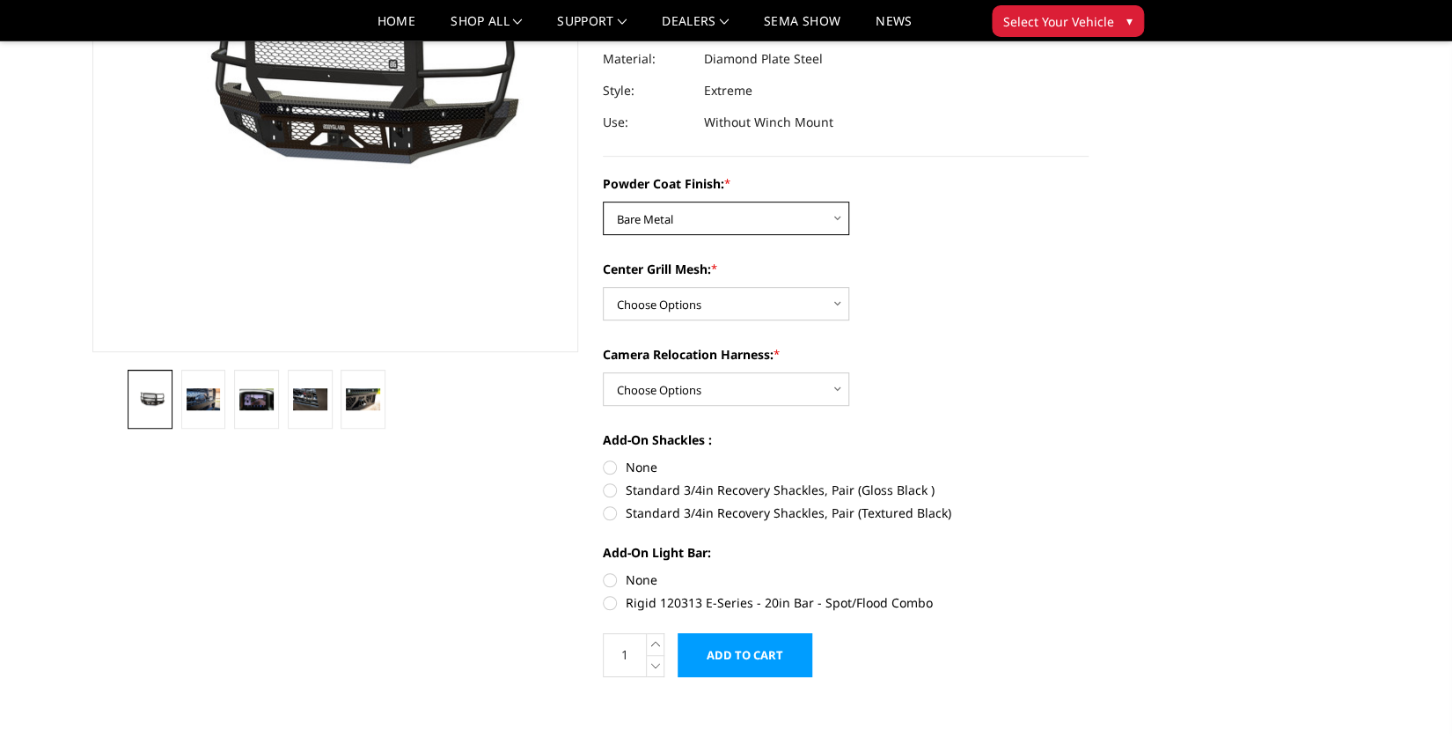
scroll to position [305, 0]
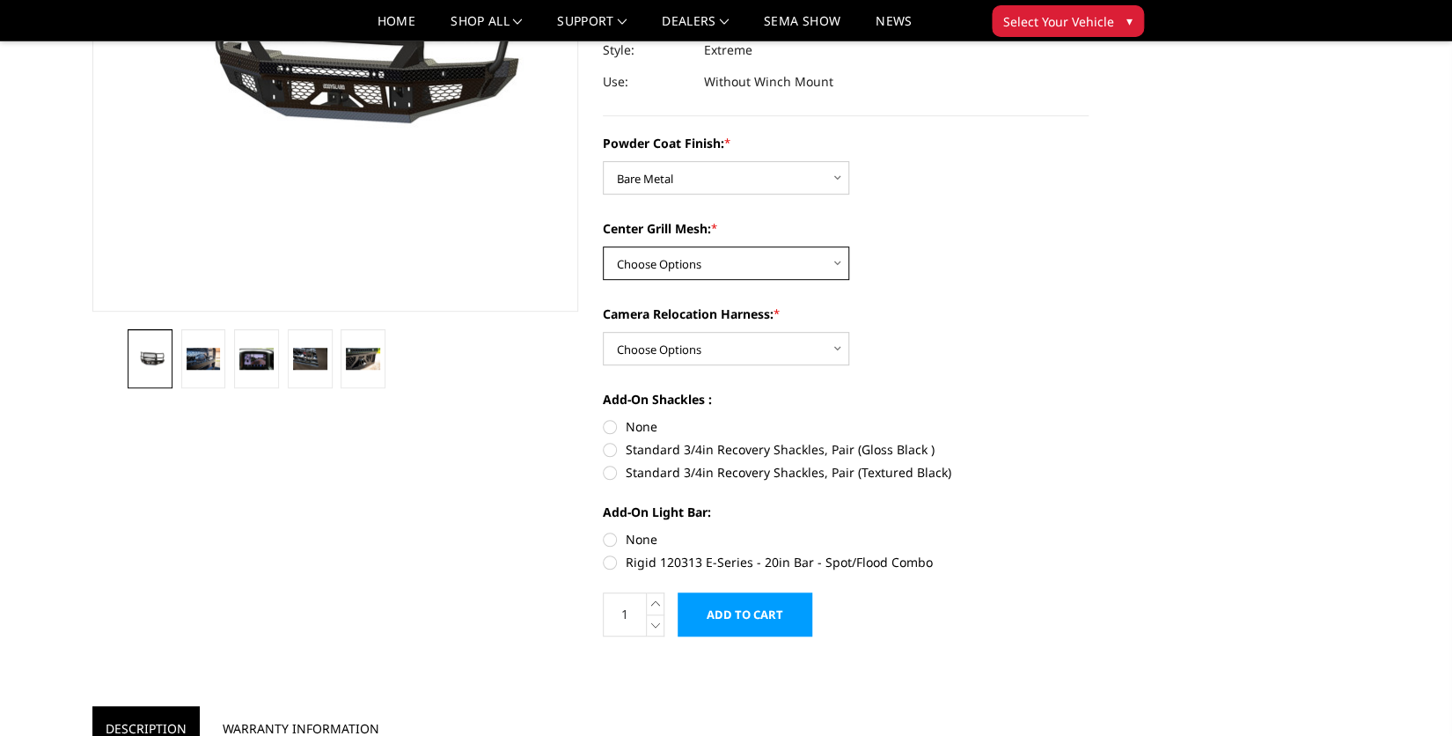
click at [836, 262] on select "Choose Options WITH Expanded Metal in Center Grill WITHOUT Expanded Metal in Ce…" at bounding box center [726, 262] width 246 height 33
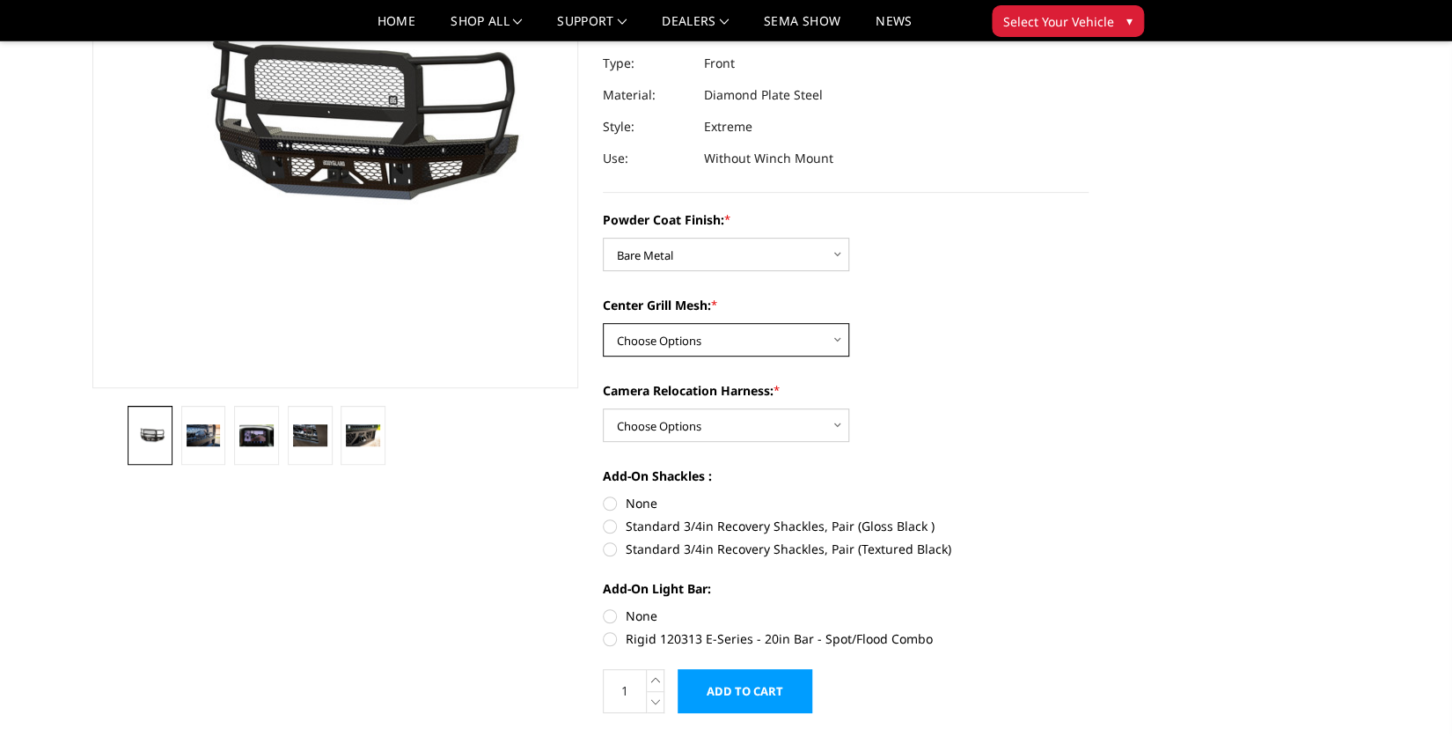
click at [837, 340] on select "Choose Options WITH Expanded Metal in Center Grill WITHOUT Expanded Metal in Ce…" at bounding box center [726, 339] width 246 height 33
select select "3273"
click at [603, 323] on select "Choose Options WITH Expanded Metal in Center Grill WITHOUT Expanded Metal in Ce…" at bounding box center [726, 339] width 246 height 33
click at [836, 423] on select "Choose Options WITH Camera Relocation Harness WITHOUT Camera Relocation Harness" at bounding box center [726, 424] width 246 height 33
select select "3275"
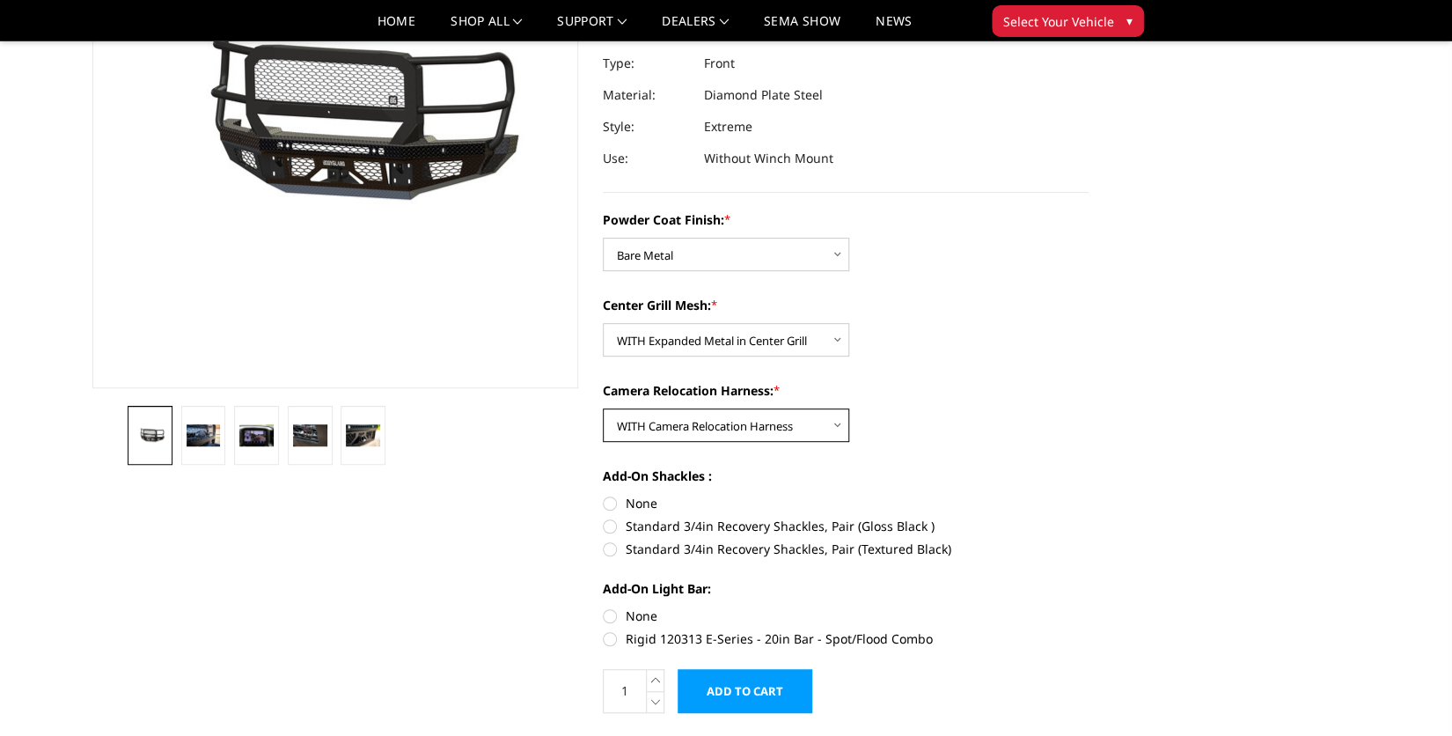
click at [603, 408] on select "Choose Options WITH Camera Relocation Harness WITHOUT Camera Relocation Harness" at bounding box center [726, 424] width 246 height 33
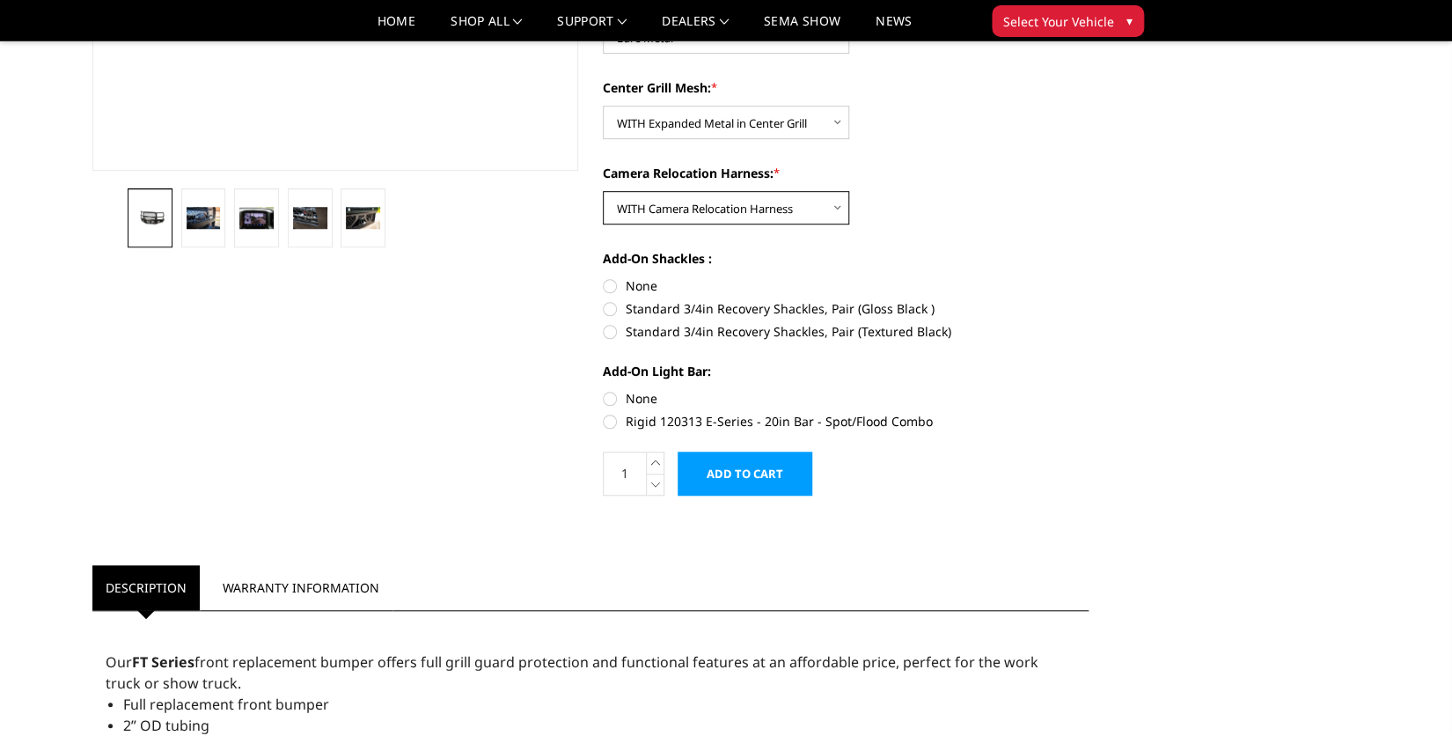
scroll to position [459, 0]
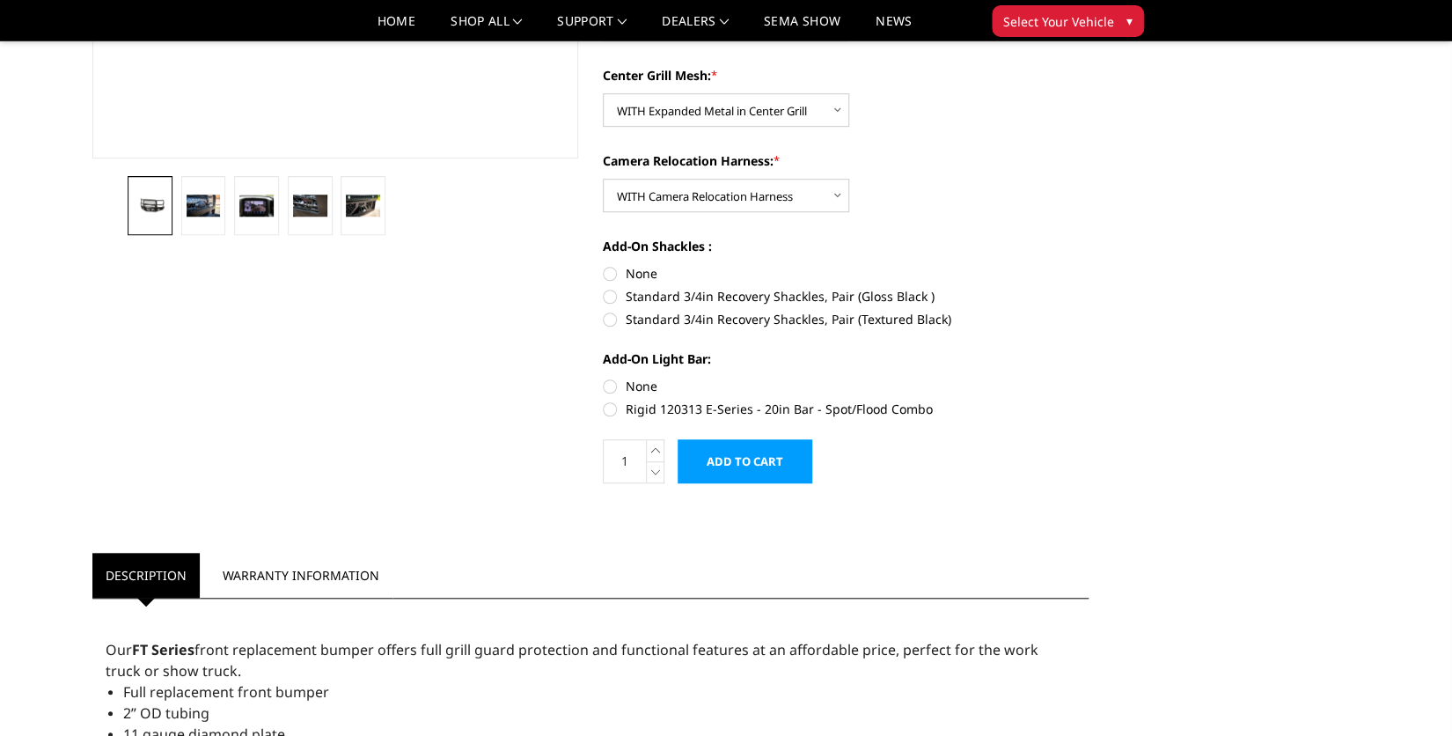
click at [608, 271] on label "None" at bounding box center [846, 273] width 486 height 18
click at [604, 265] on input "None" at bounding box center [603, 264] width 1 height 1
radio input "true"
click at [606, 384] on label "None" at bounding box center [846, 386] width 486 height 18
click at [604, 378] on input "None" at bounding box center [603, 377] width 1 height 1
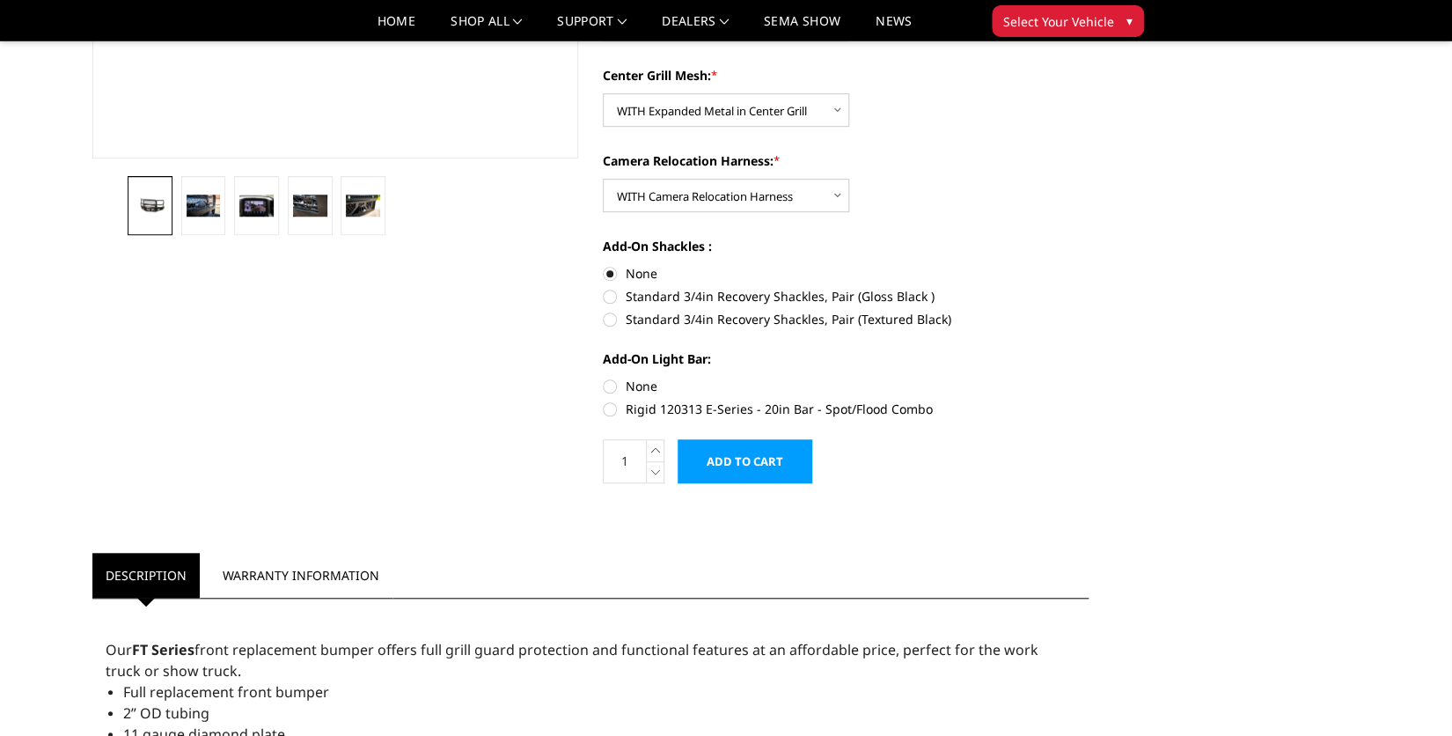
radio input "true"
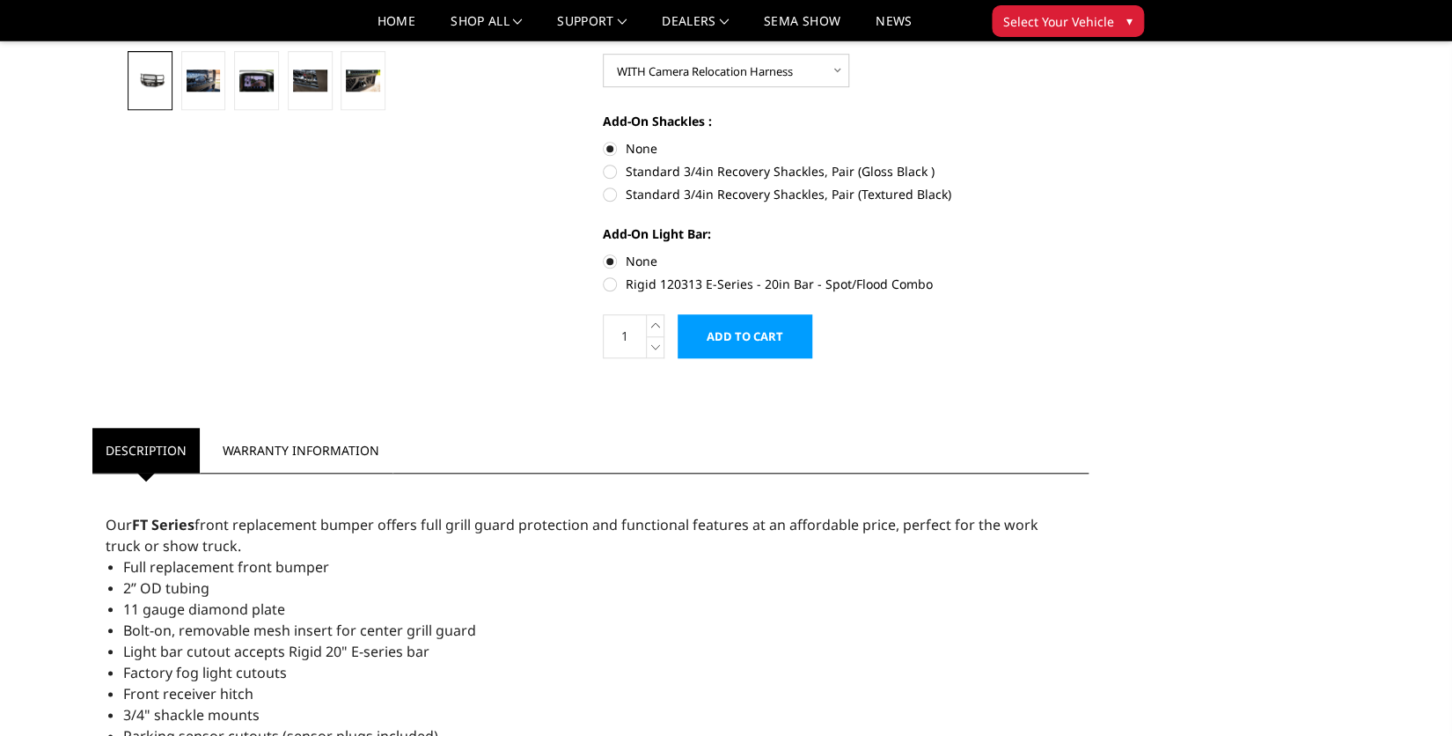
scroll to position [535, 0]
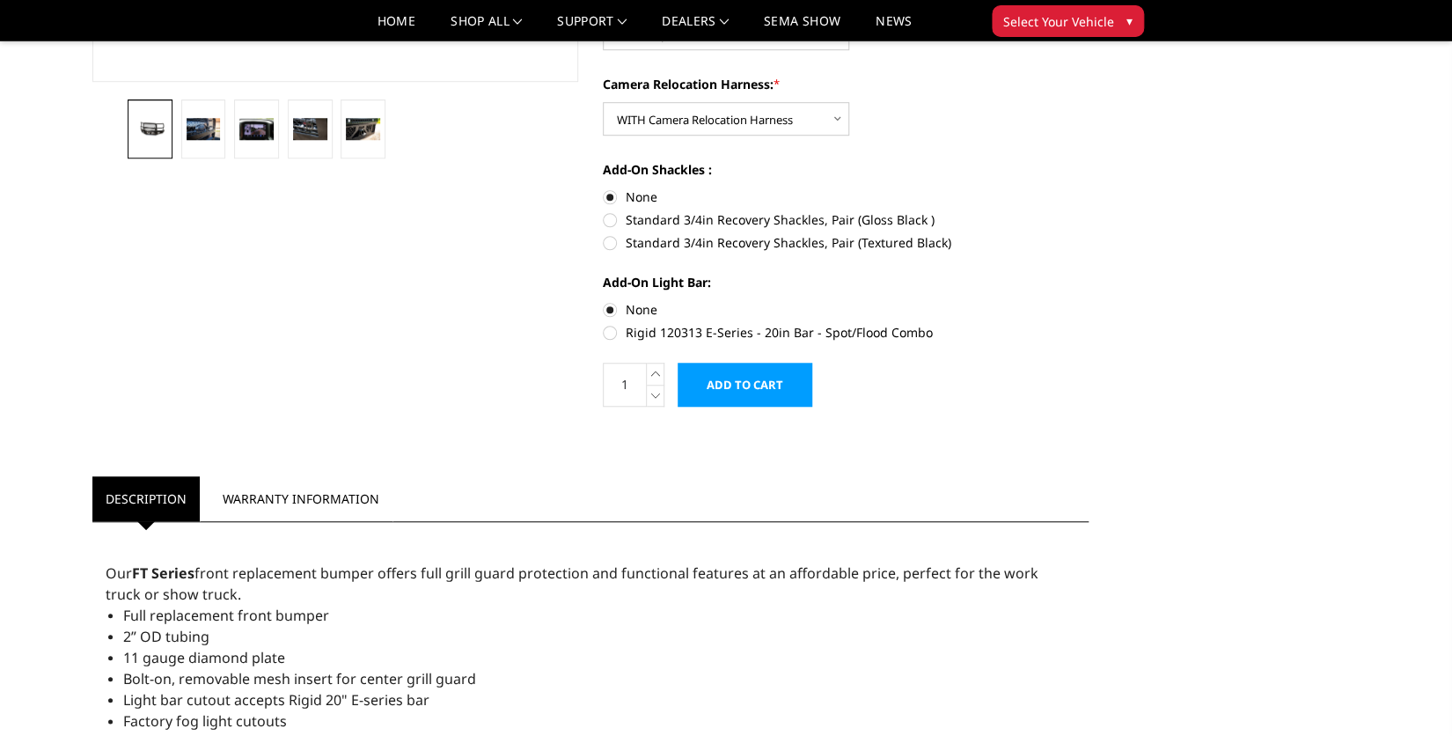
click at [733, 388] on input "Add to Cart" at bounding box center [745, 385] width 135 height 44
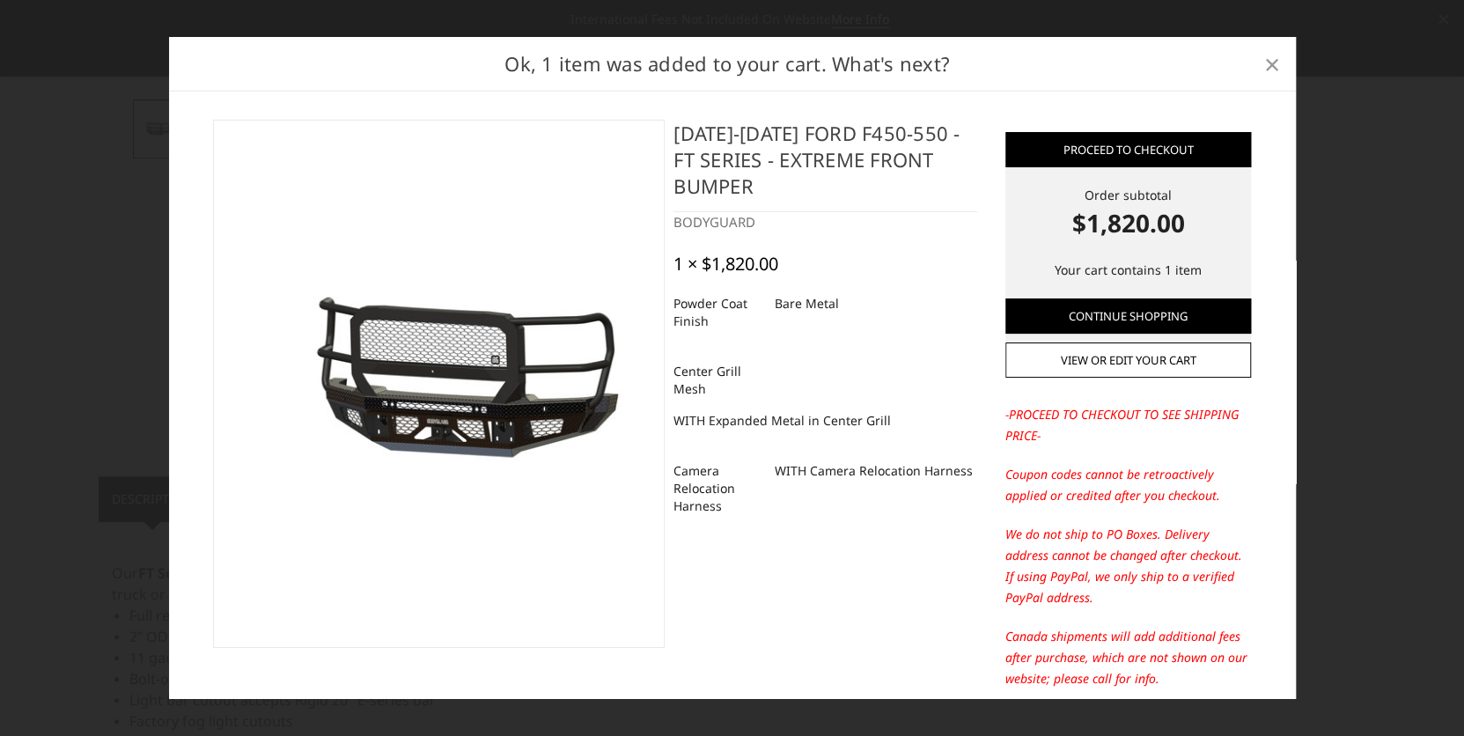
click at [1267, 64] on span "×" at bounding box center [1272, 63] width 16 height 38
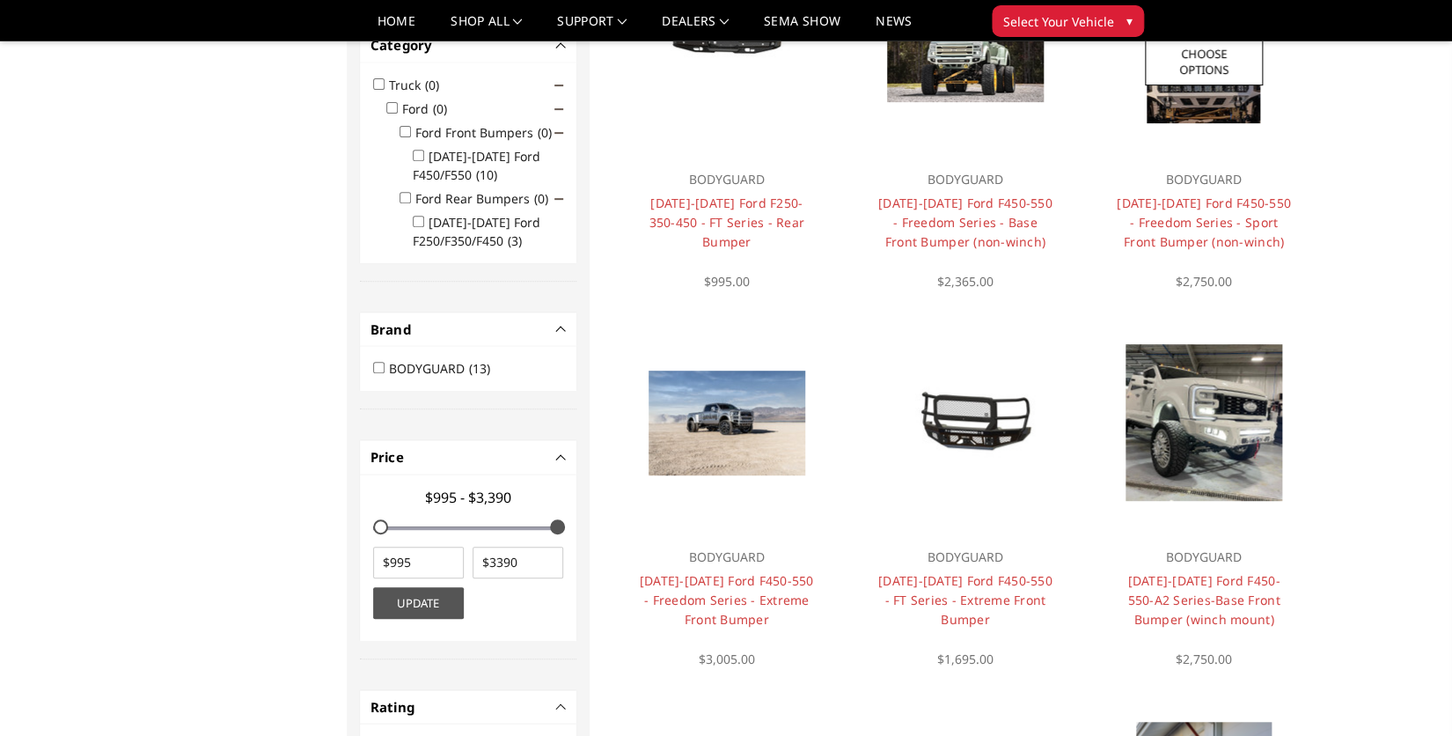
scroll to position [305, 0]
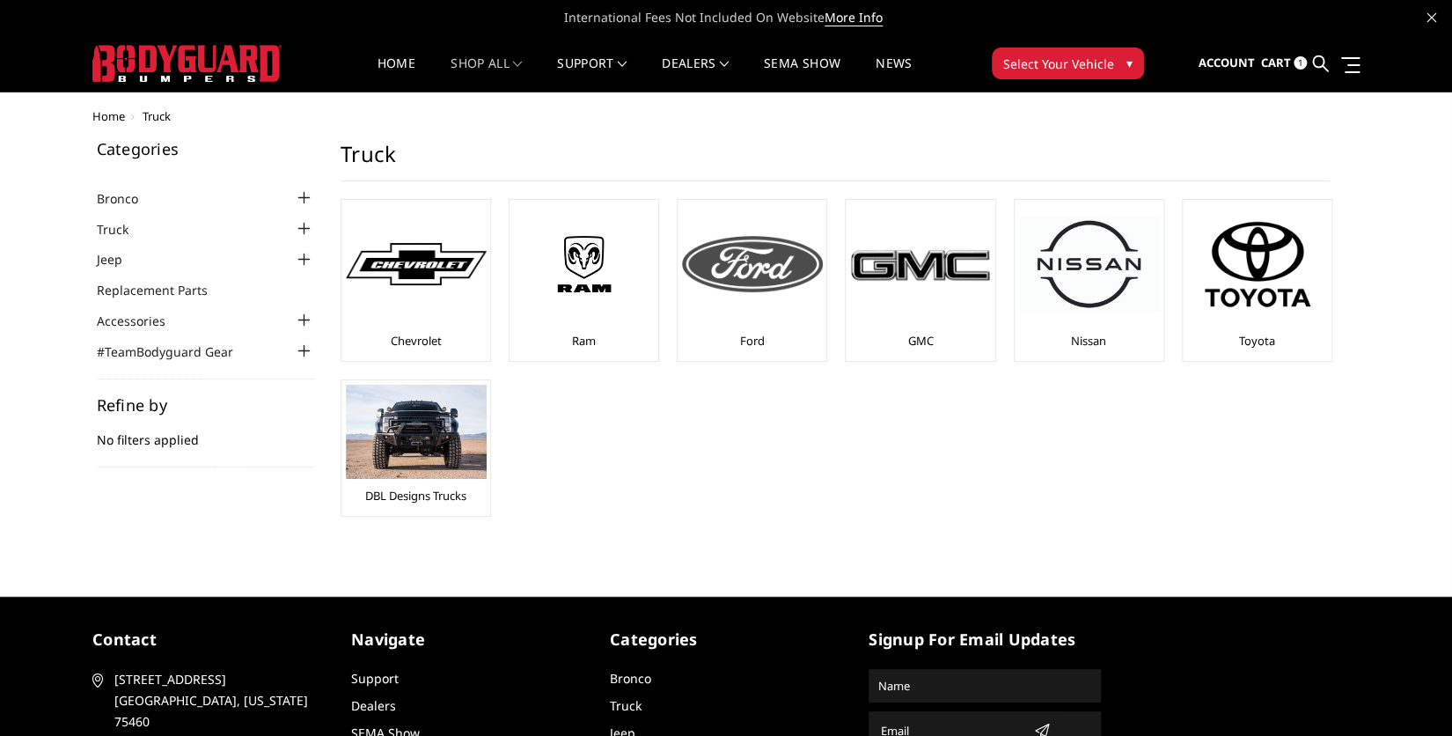
click at [736, 266] on img at bounding box center [752, 264] width 141 height 56
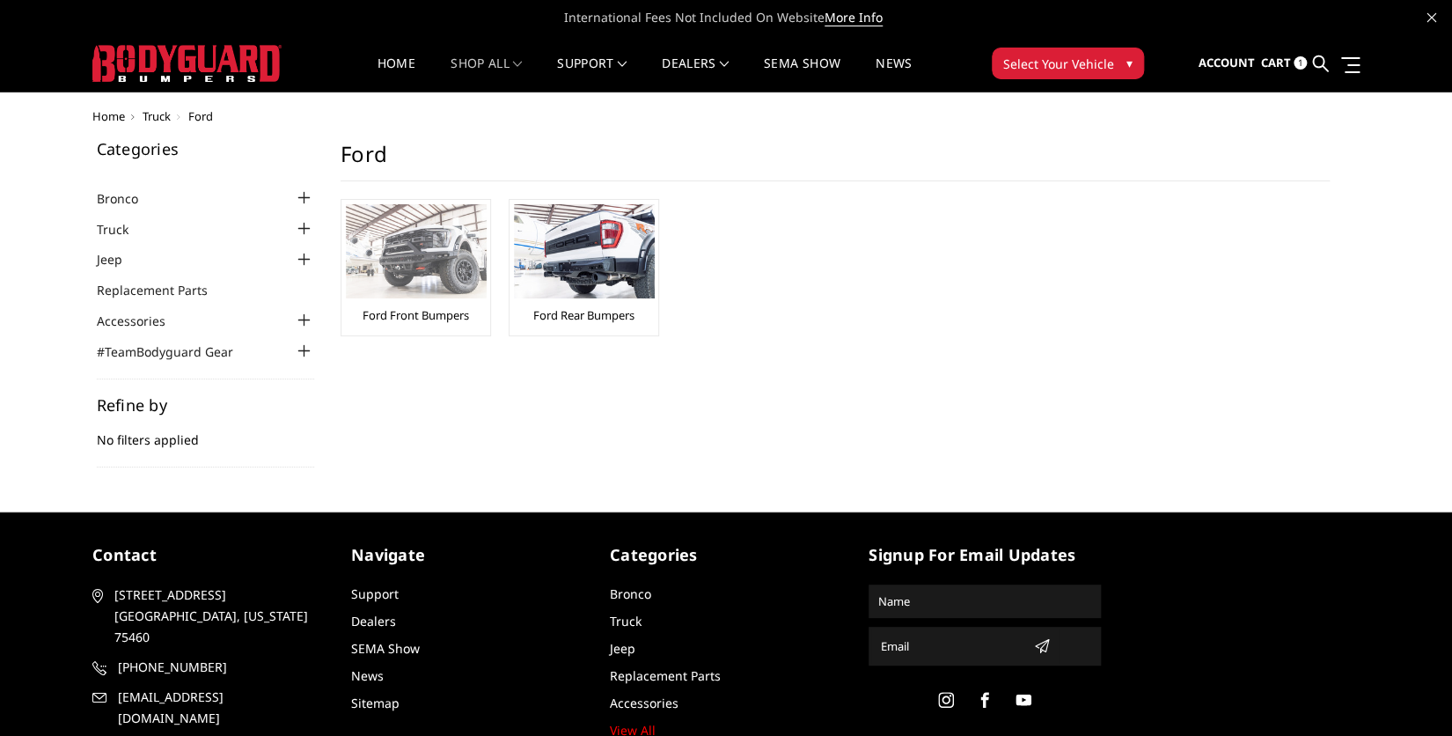
click at [437, 255] on img at bounding box center [416, 251] width 141 height 94
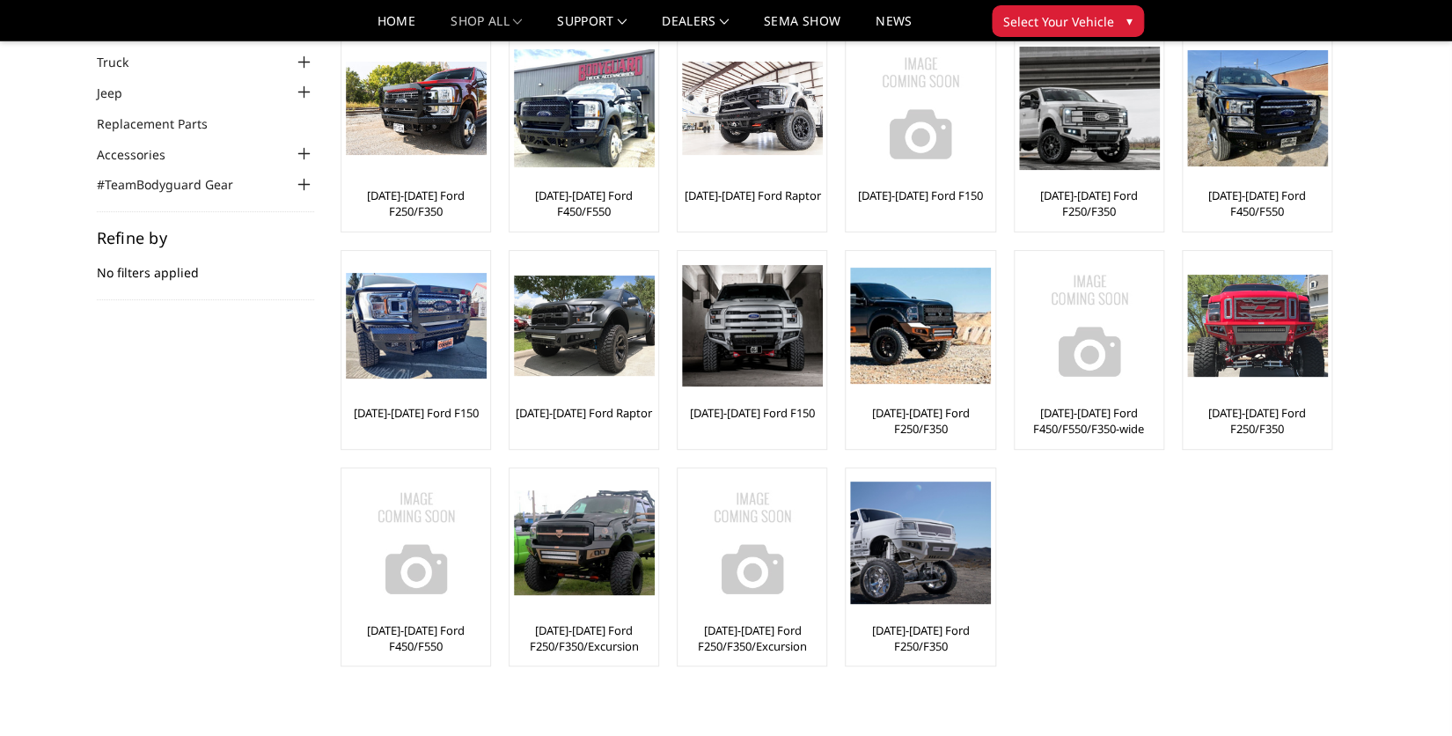
scroll to position [76, 0]
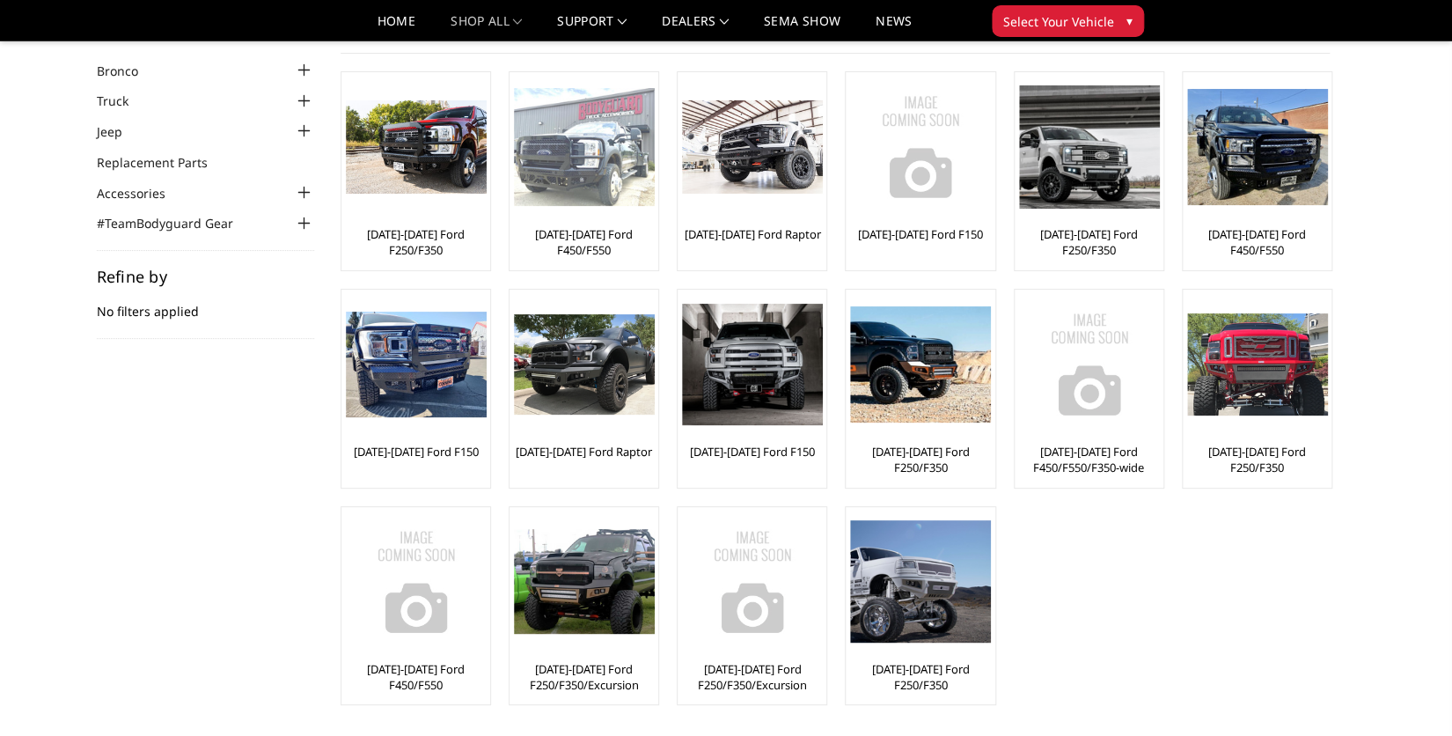
click at [573, 180] on img at bounding box center [584, 147] width 141 height 119
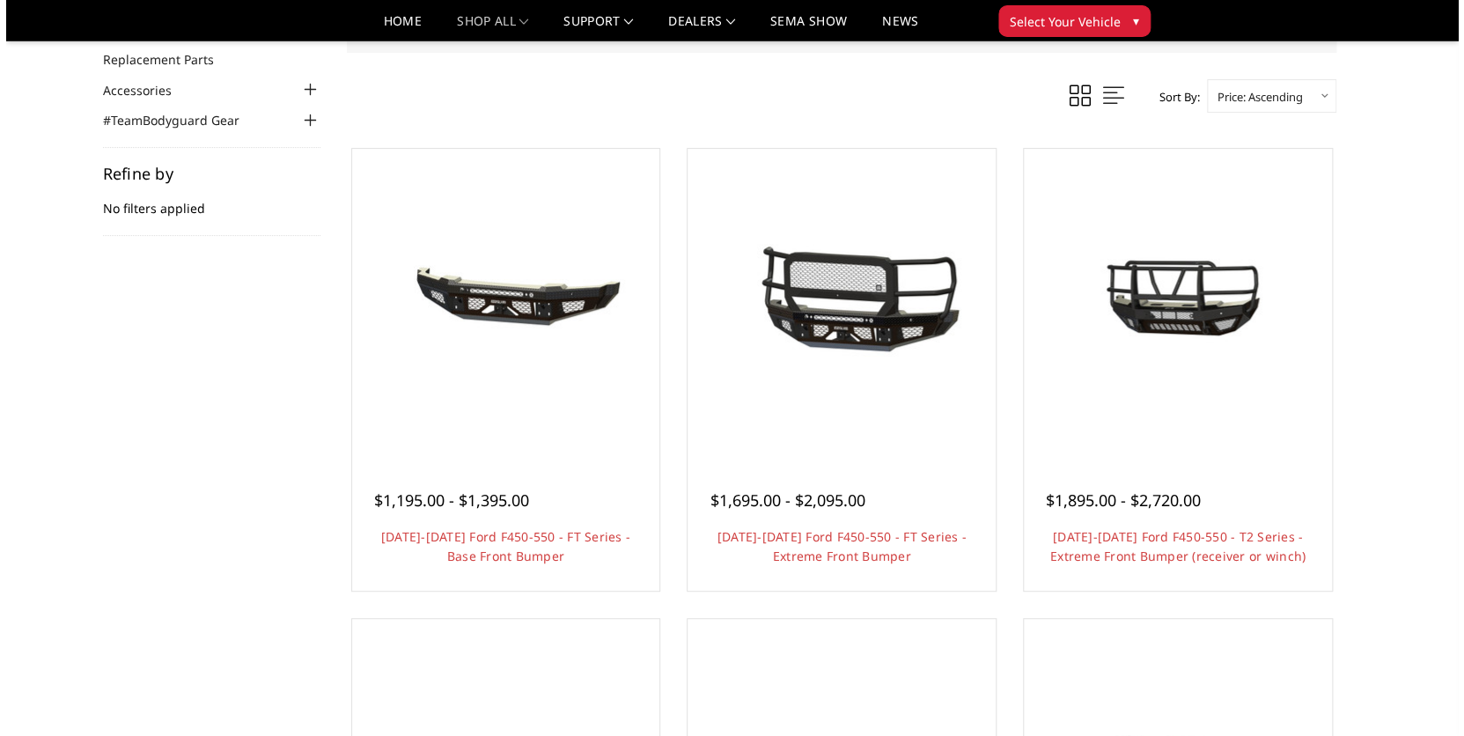
scroll to position [152, 0]
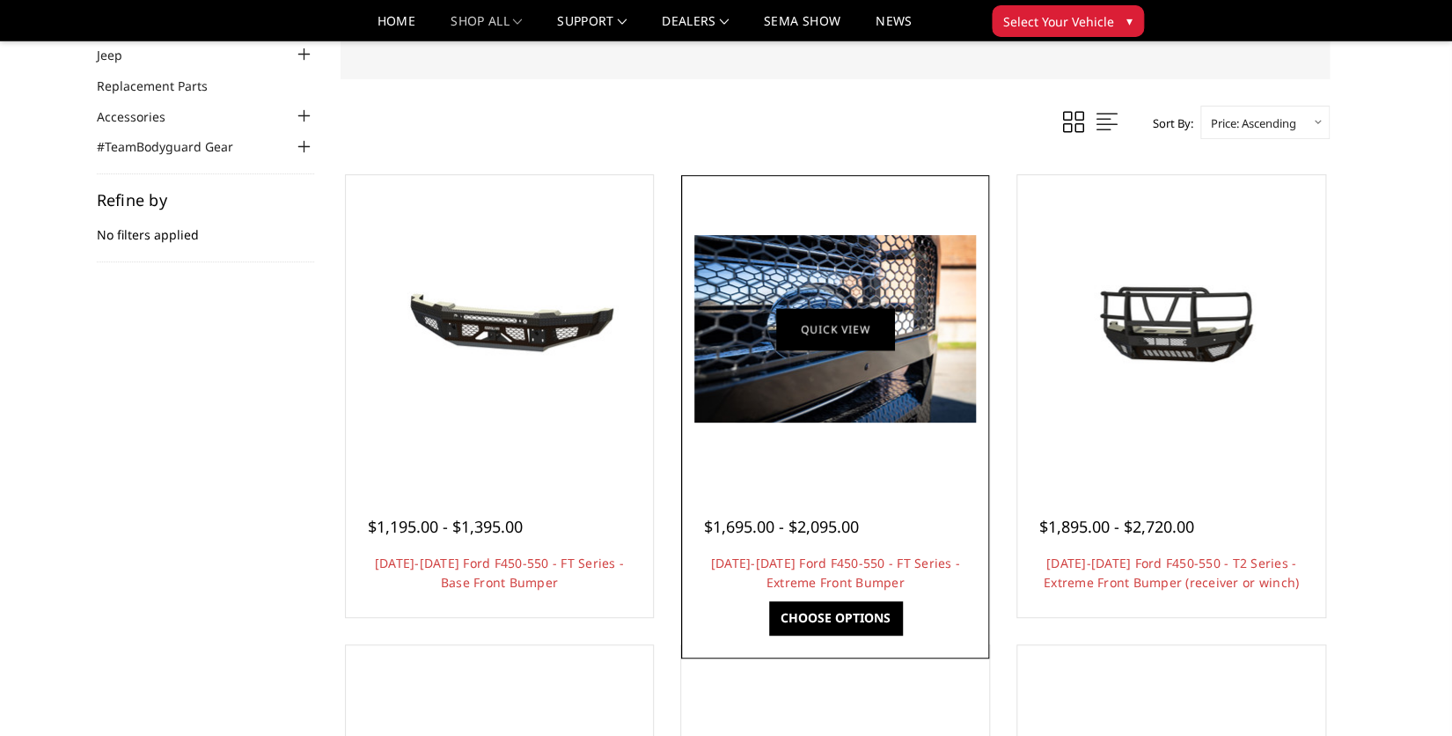
click at [814, 331] on link "Quick view" at bounding box center [835, 328] width 118 height 41
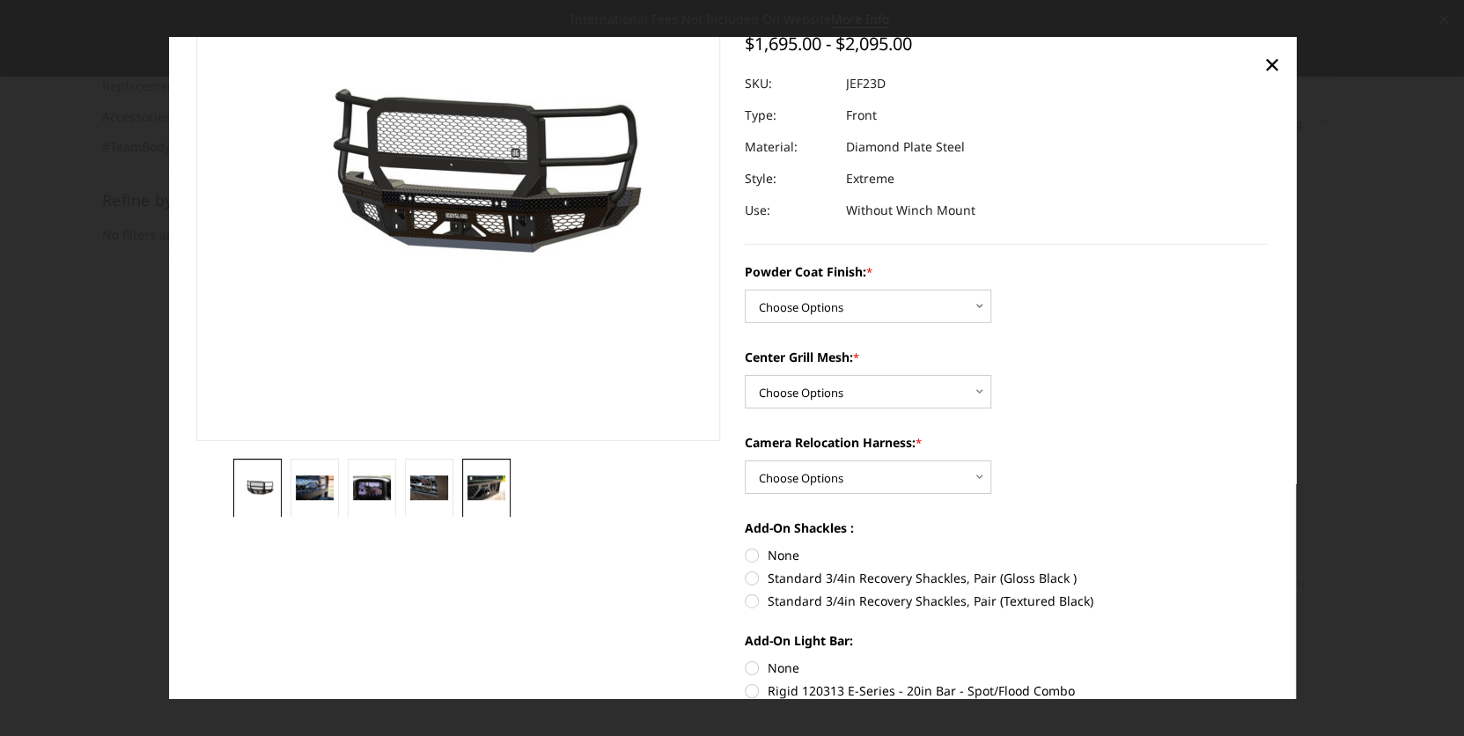
click at [472, 491] on img at bounding box center [486, 487] width 38 height 26
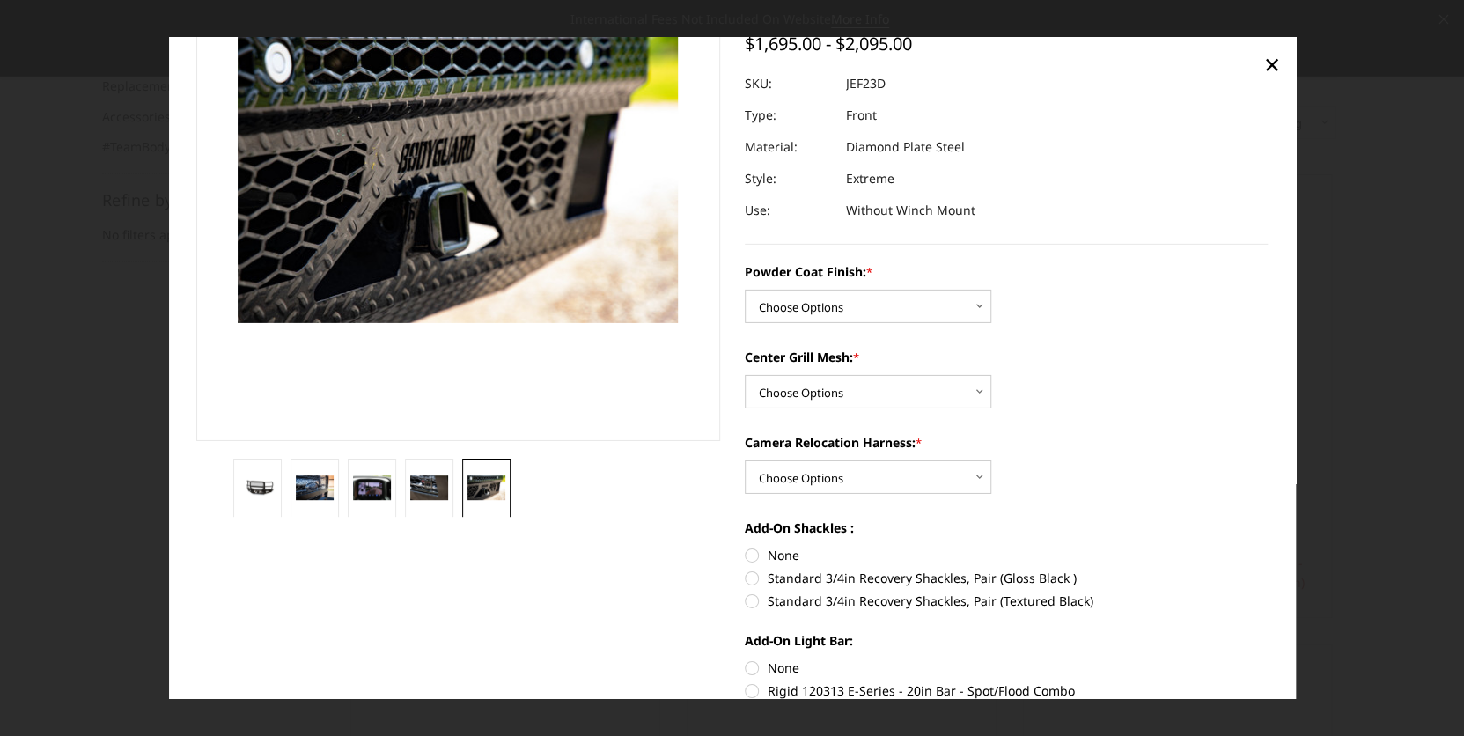
scroll to position [109, 0]
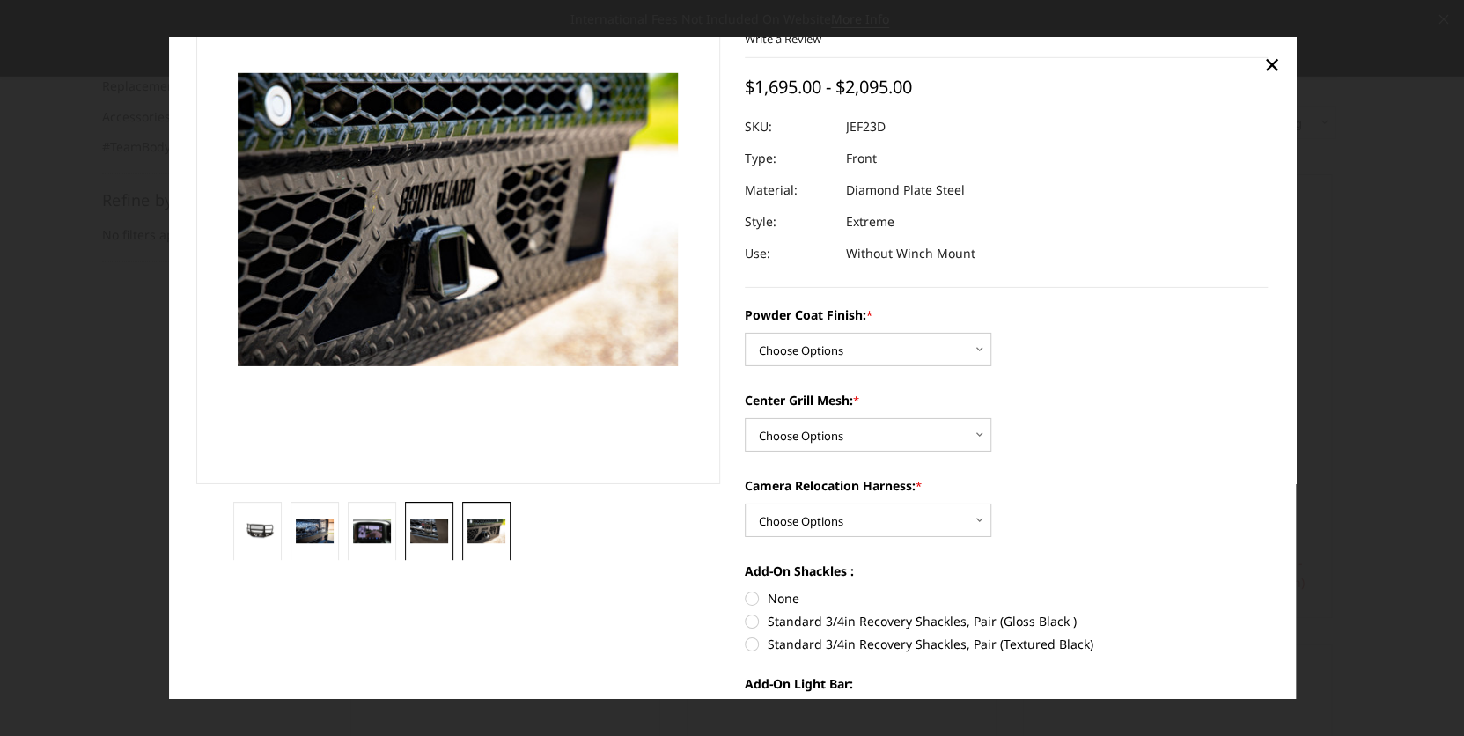
click at [417, 537] on img at bounding box center [429, 531] width 38 height 26
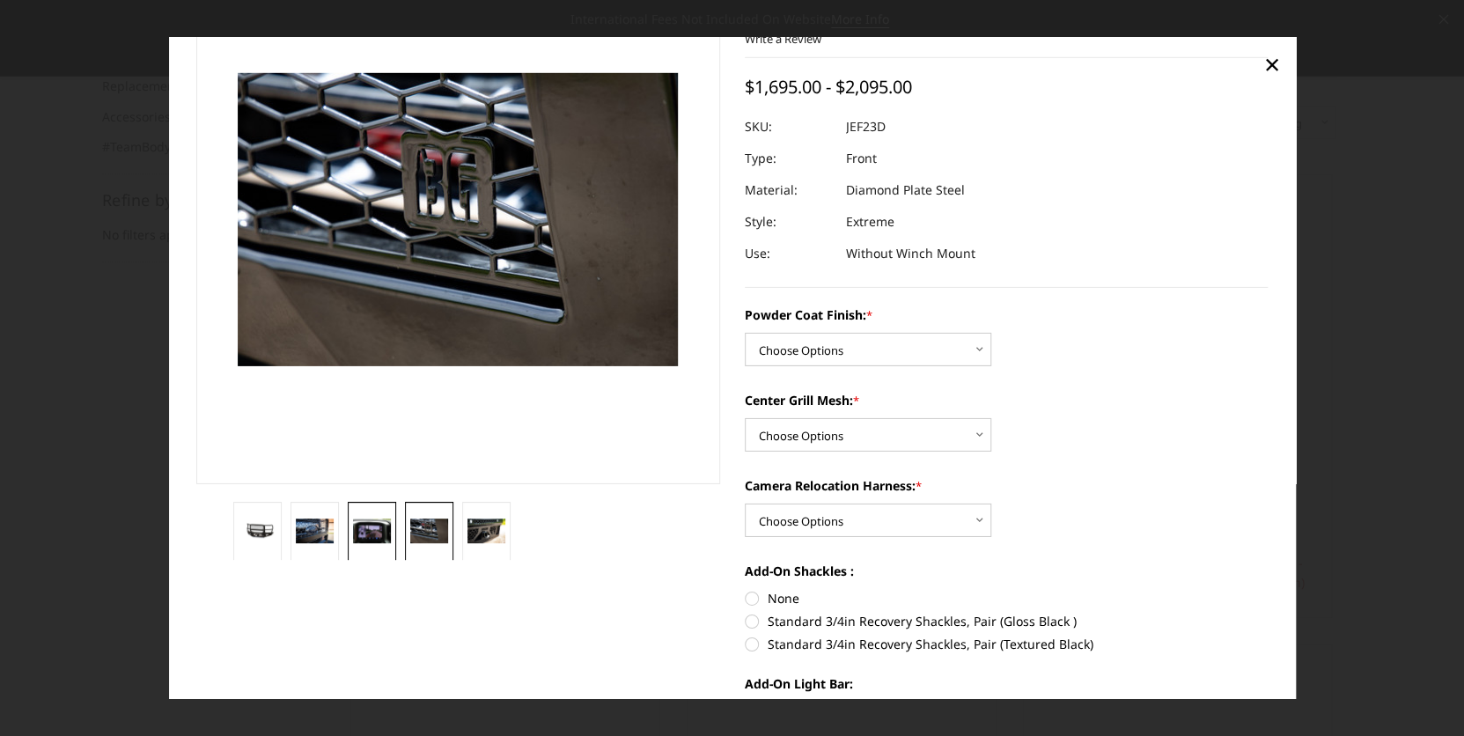
click at [357, 531] on img at bounding box center [372, 531] width 38 height 26
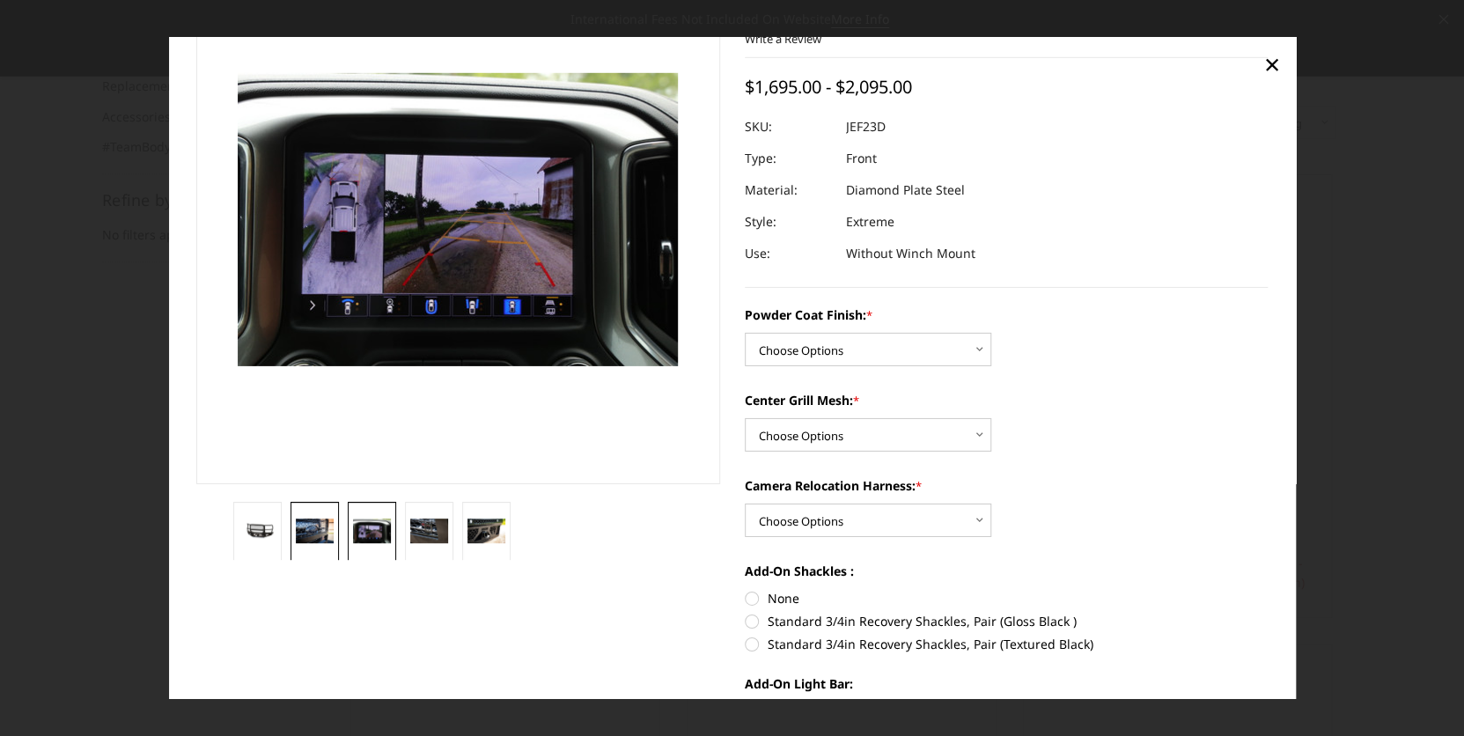
click at [319, 529] on img at bounding box center [315, 531] width 38 height 26
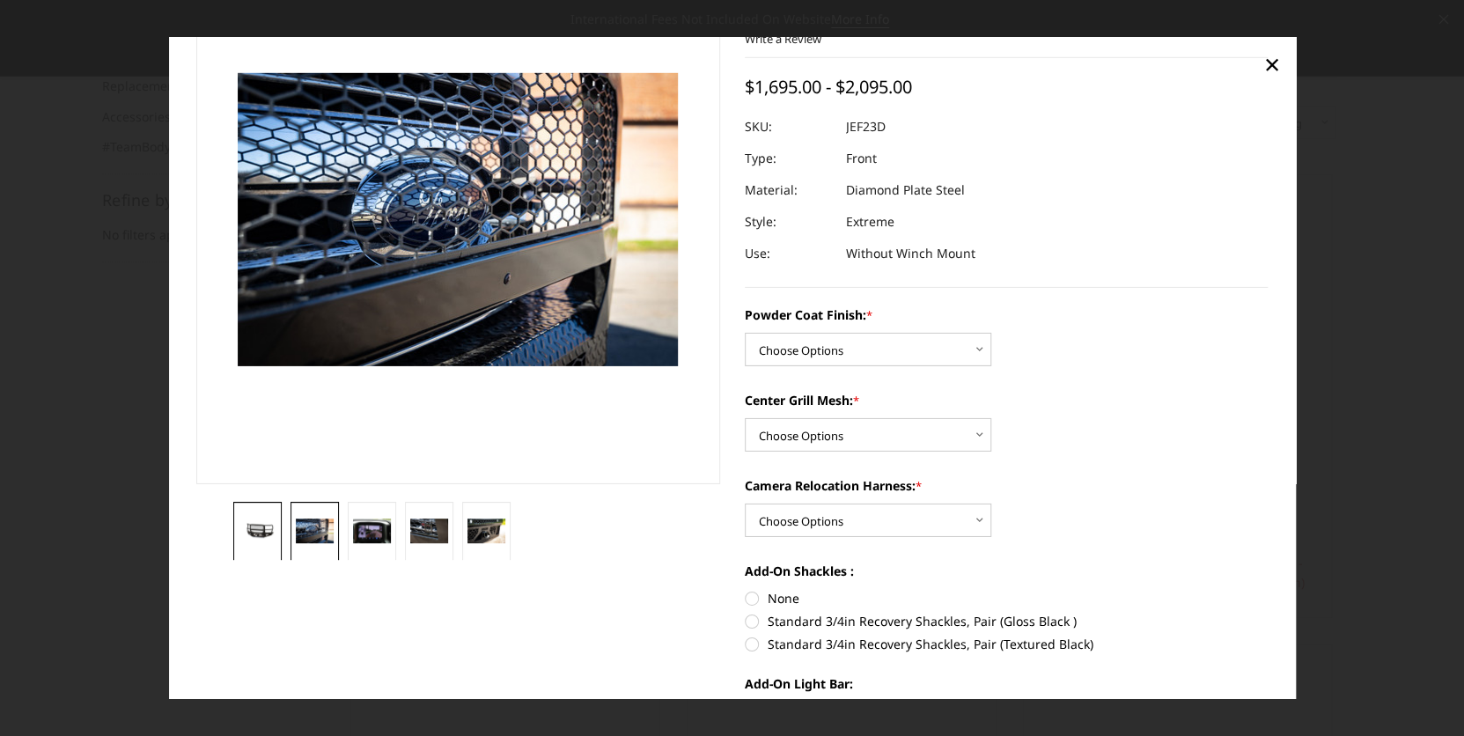
click at [253, 522] on img at bounding box center [258, 531] width 38 height 18
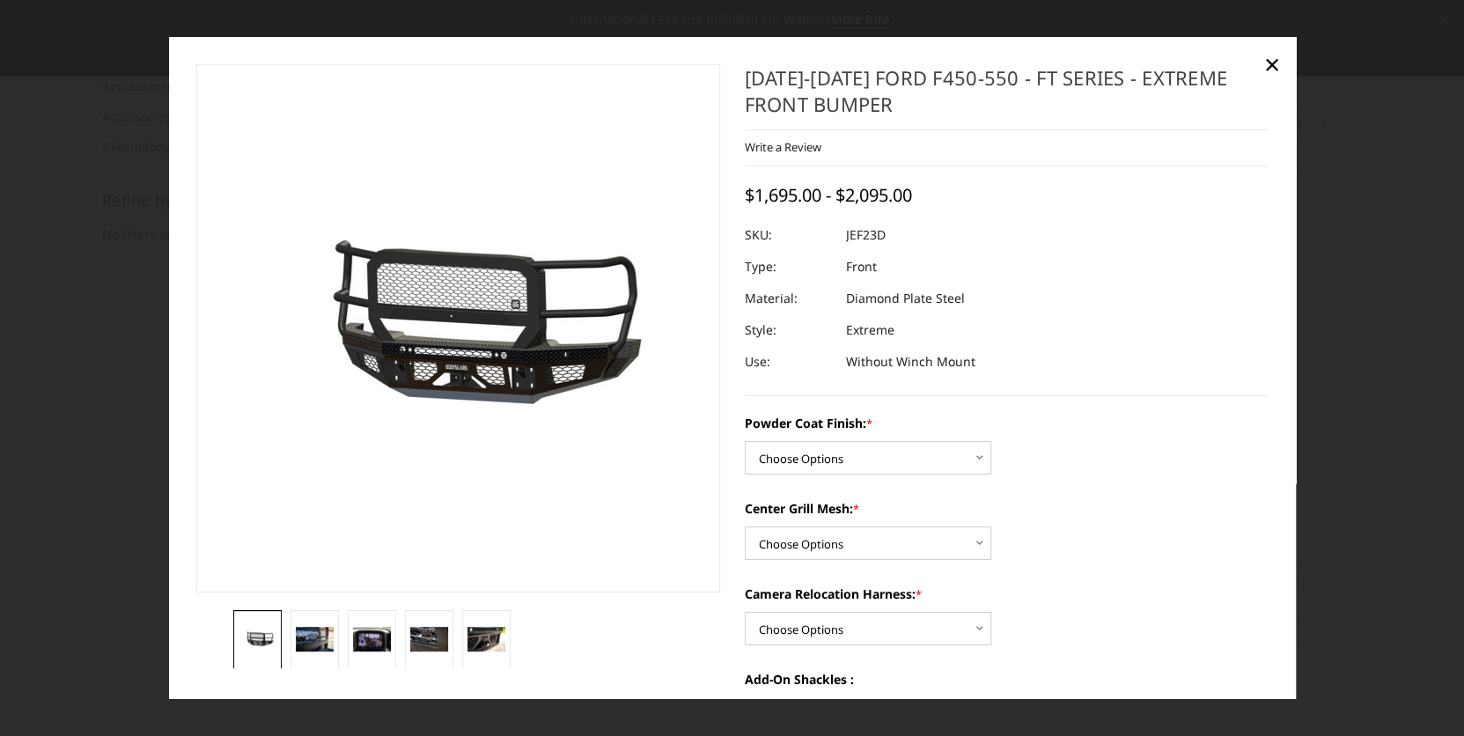
scroll to position [0, 0]
click at [972, 457] on select "Choose Options Bare Metal Gloss Black Powder Coat Textured Black Powder Coat" at bounding box center [868, 458] width 246 height 33
select select "3270"
click at [745, 442] on select "Choose Options Bare Metal Gloss Black Powder Coat Textured Black Powder Coat" at bounding box center [868, 458] width 246 height 33
click at [974, 544] on select "Choose Options WITH Expanded Metal in Center Grill WITHOUT Expanded Metal in Ce…" at bounding box center [868, 543] width 246 height 33
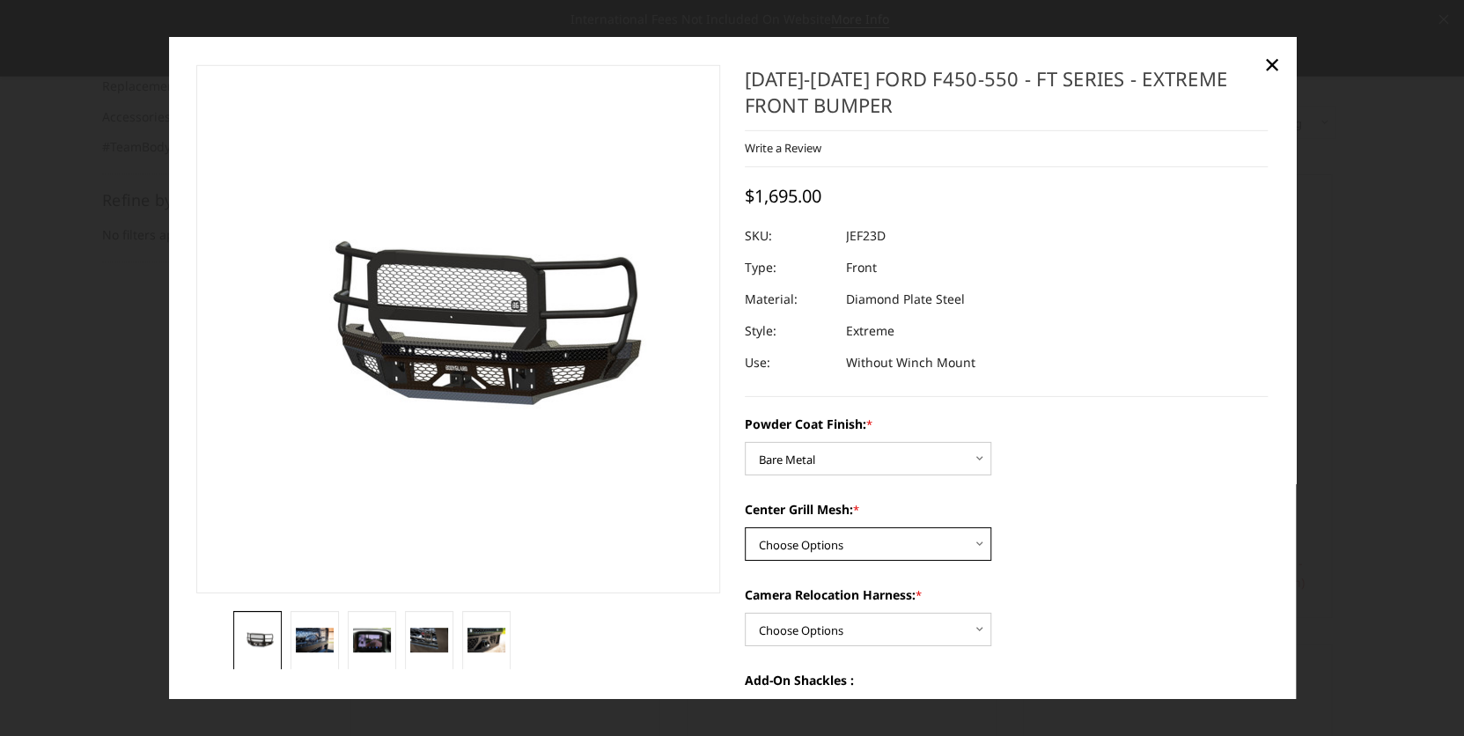
select select "3273"
click at [745, 527] on select "Choose Options WITH Expanded Metal in Center Grill WITHOUT Expanded Metal in Ce…" at bounding box center [868, 543] width 246 height 33
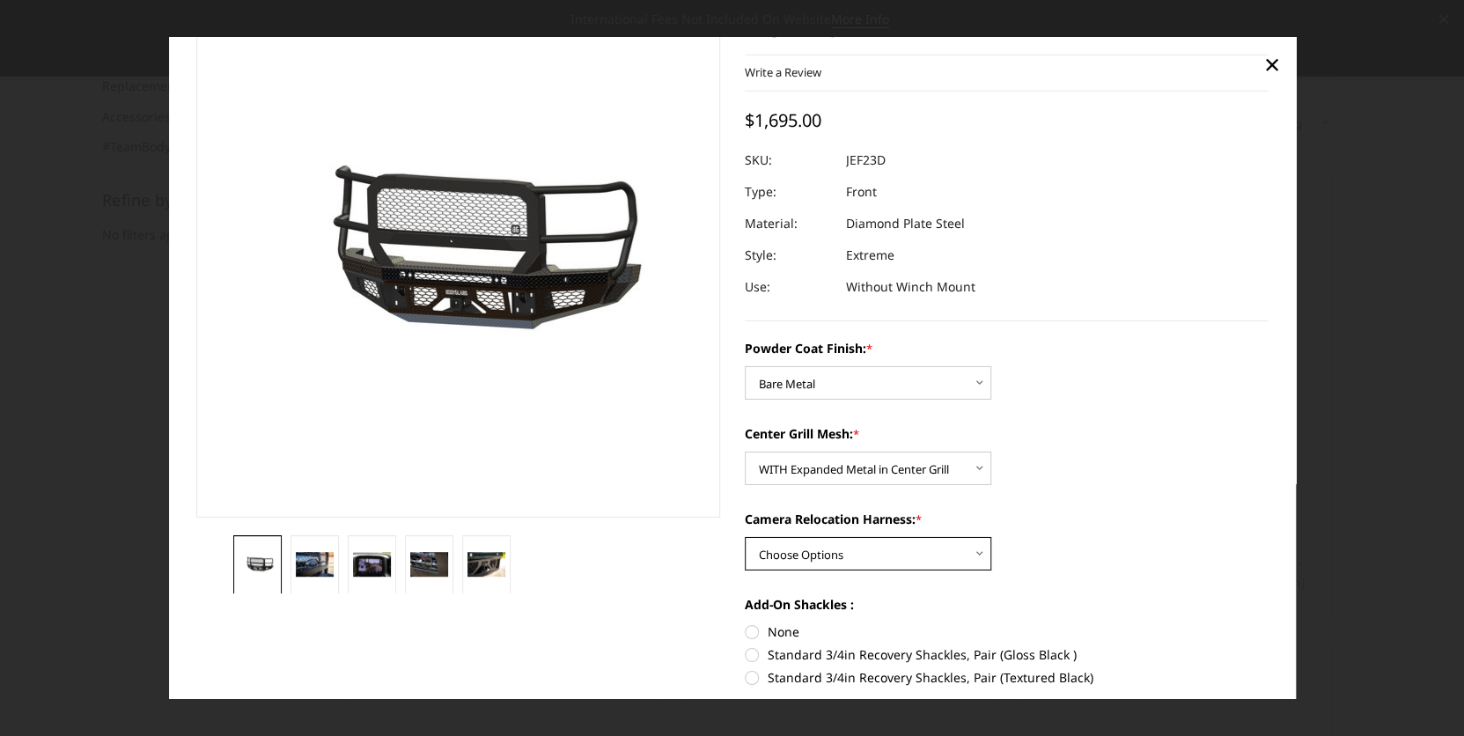
click at [974, 553] on select "Choose Options WITH Camera Relocation Harness WITHOUT Camera Relocation Harness" at bounding box center [868, 553] width 246 height 33
select select "3275"
click at [745, 537] on select "Choose Options WITH Camera Relocation Harness WITHOUT Camera Relocation Harness" at bounding box center [868, 553] width 246 height 33
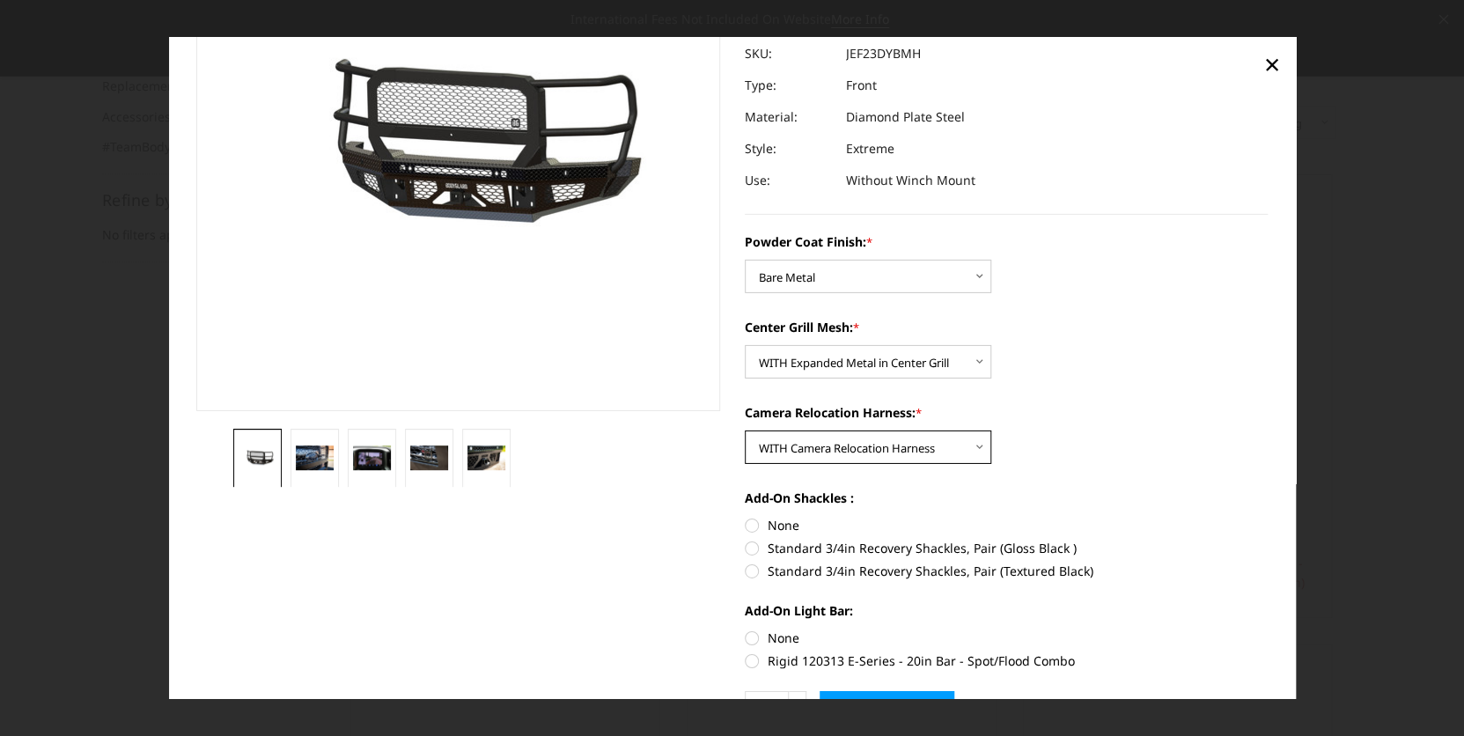
scroll to position [289, 0]
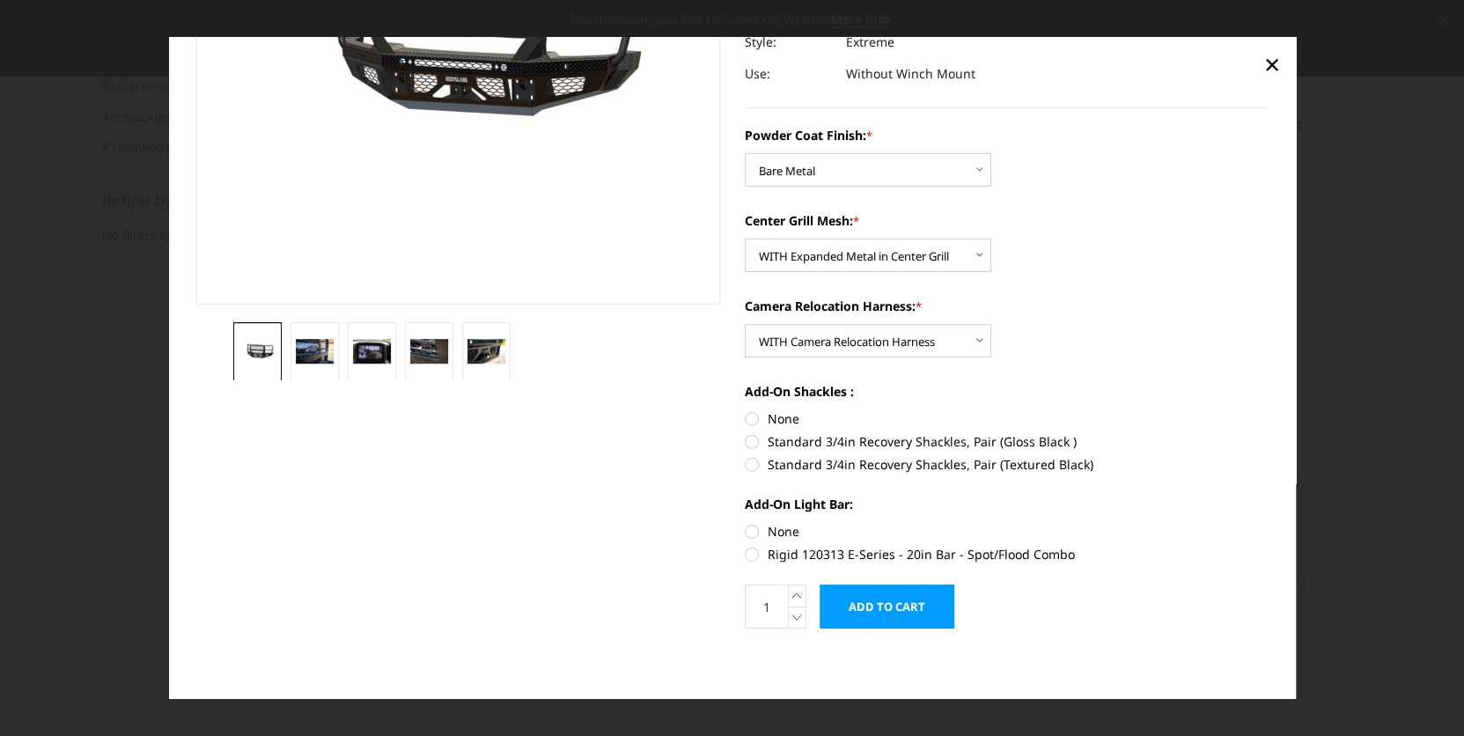
click at [745, 420] on label "None" at bounding box center [1007, 418] width 524 height 18
click at [745, 410] on input "None" at bounding box center [745, 409] width 1 height 1
radio input "true"
click at [745, 533] on label "None" at bounding box center [1007, 531] width 524 height 18
click at [745, 523] on input "None" at bounding box center [745, 522] width 1 height 1
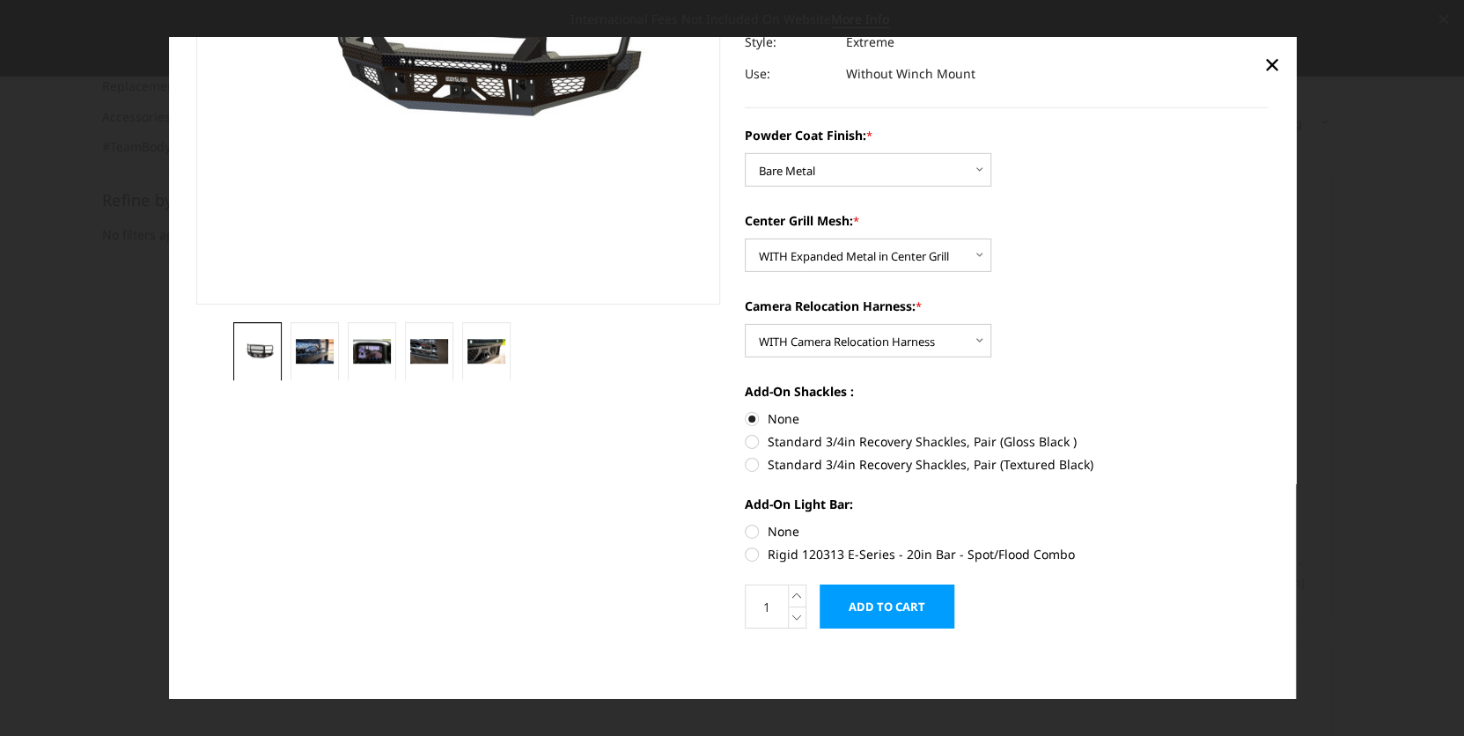
radio input "true"
click at [880, 609] on input "Add to Cart" at bounding box center [886, 606] width 135 height 44
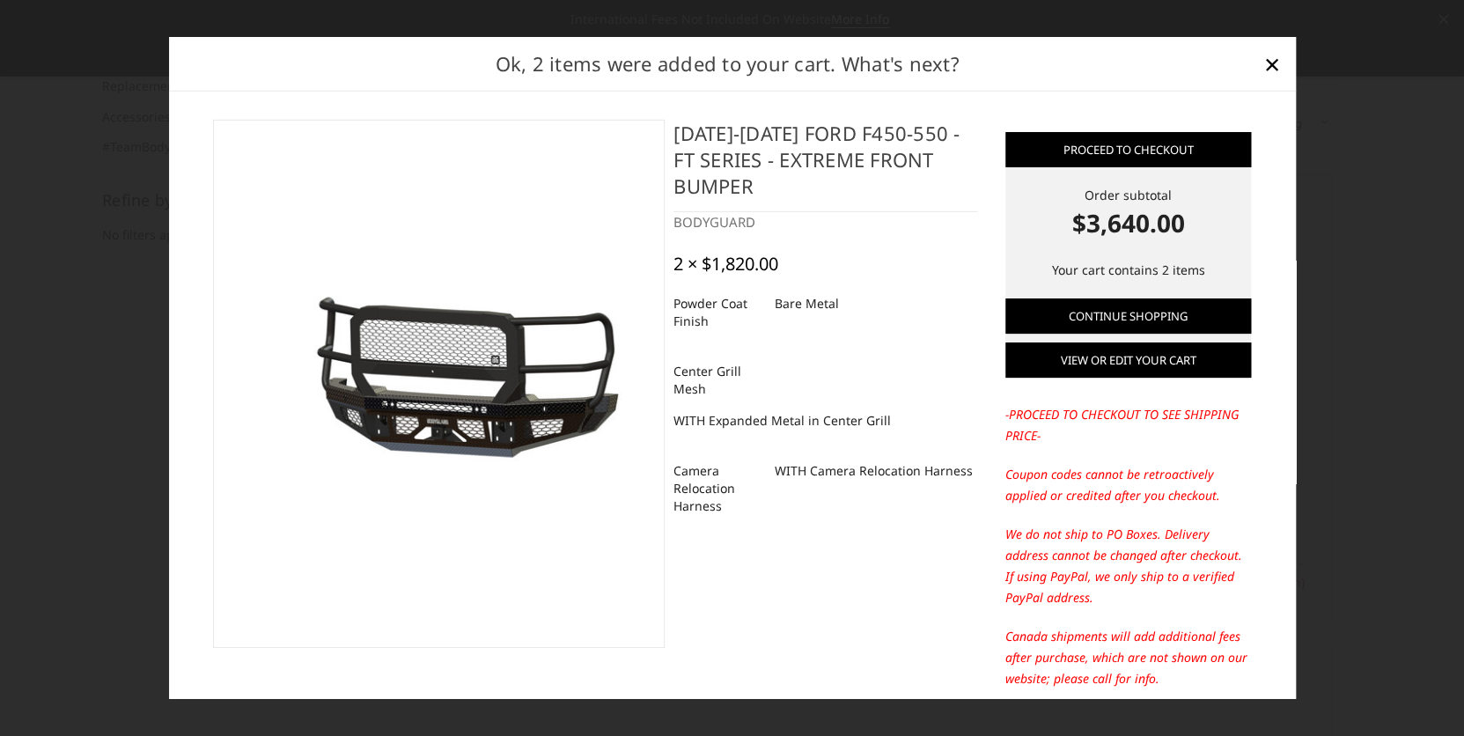
click at [1100, 359] on link "View or edit your cart" at bounding box center [1128, 359] width 246 height 35
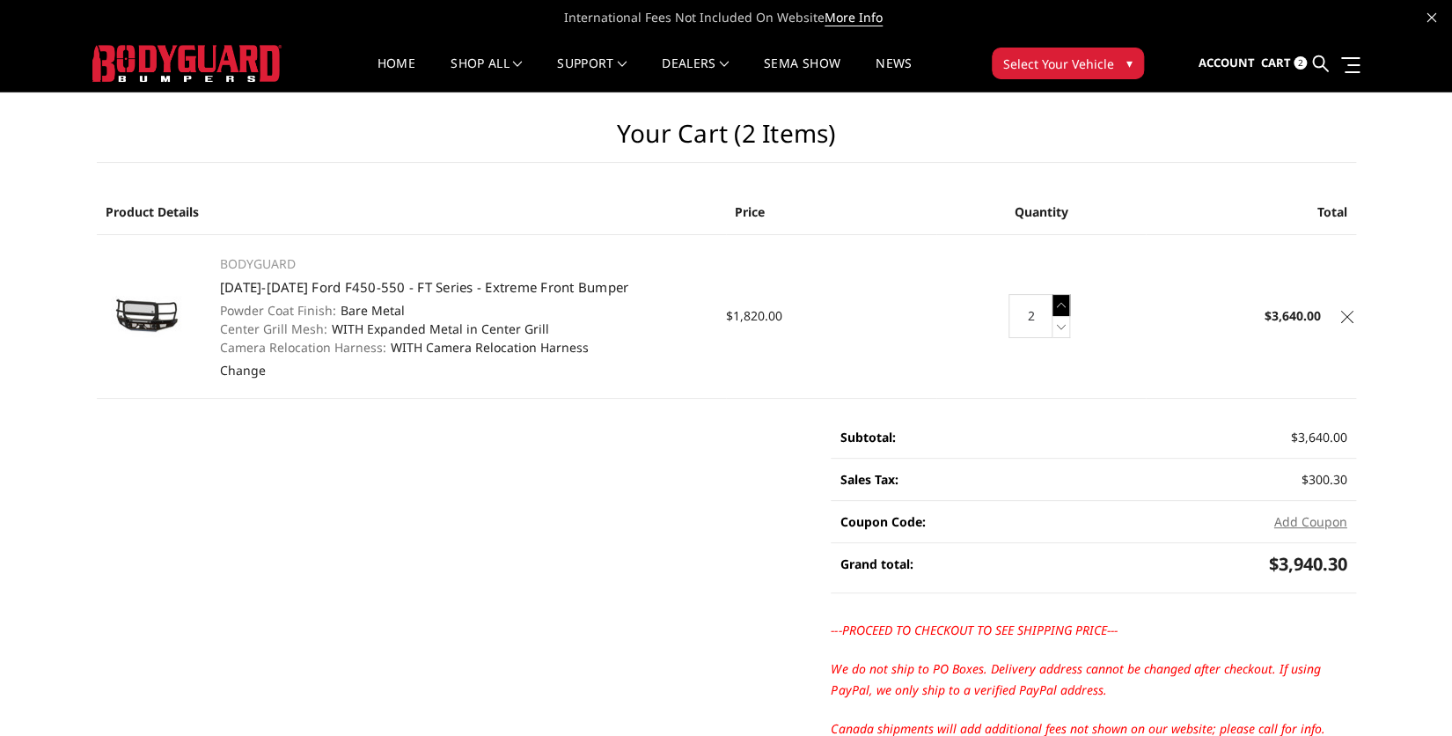
click at [1062, 306] on icon at bounding box center [1062, 305] width 18 height 22
click at [1056, 330] on icon at bounding box center [1062, 327] width 18 height 22
click at [1062, 327] on icon at bounding box center [1062, 327] width 18 height 22
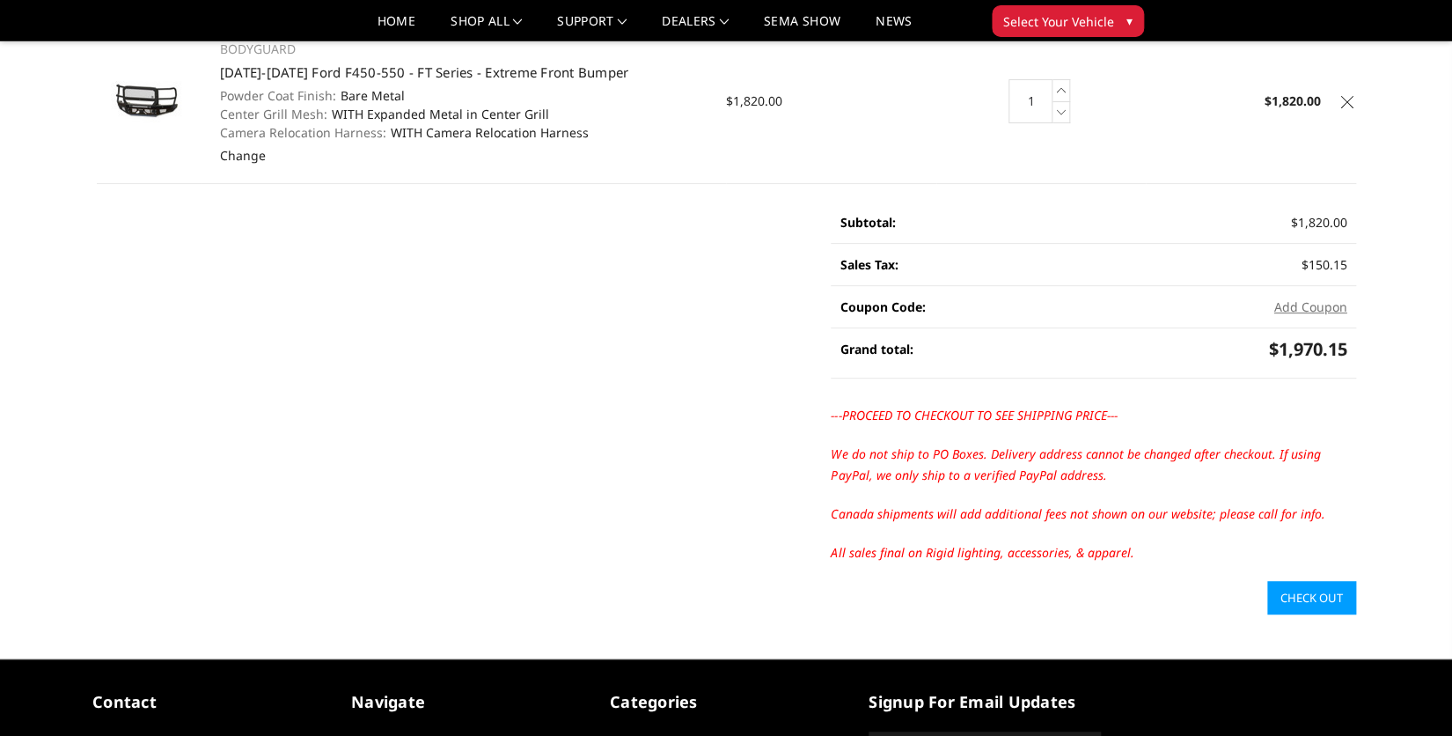
scroll to position [229, 0]
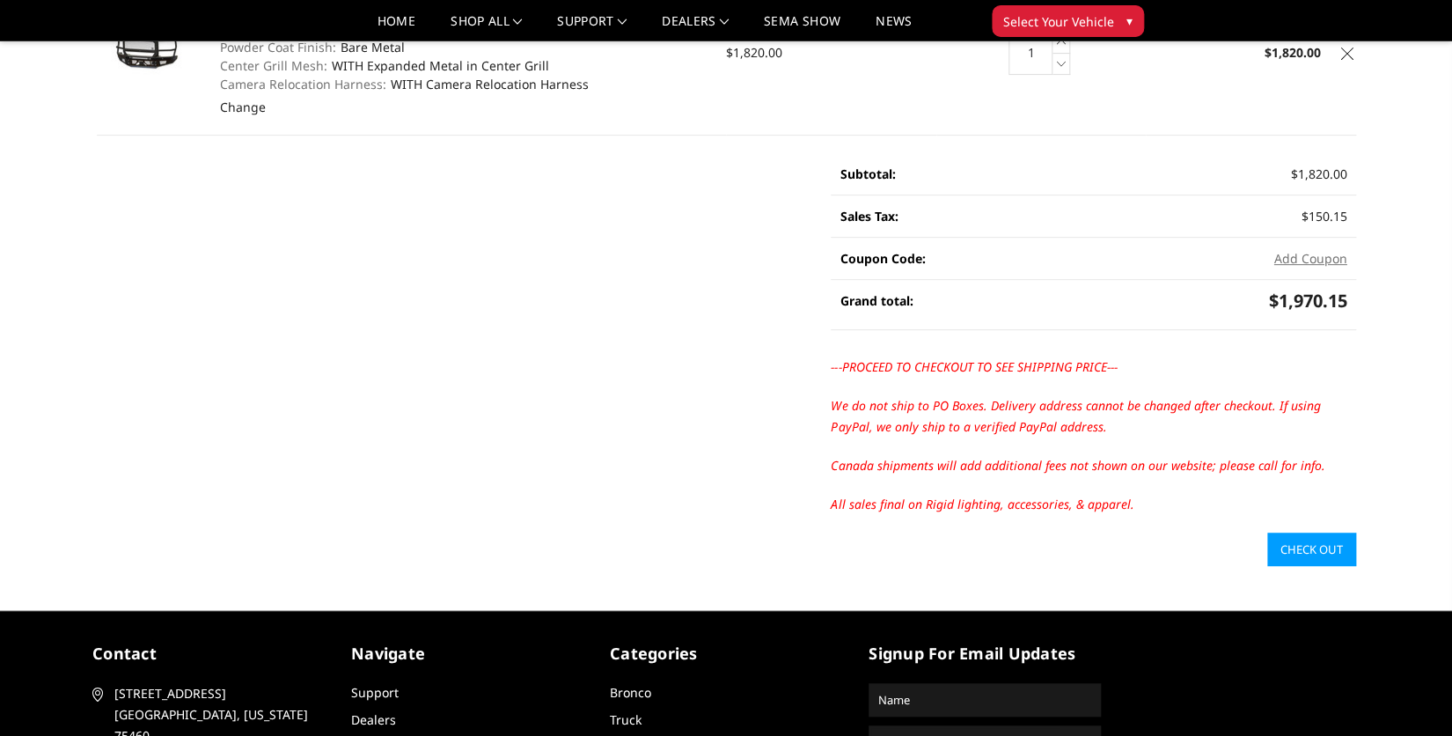
click at [1304, 551] on link "Check out" at bounding box center [1311, 549] width 89 height 33
